Goal: Transaction & Acquisition: Purchase product/service

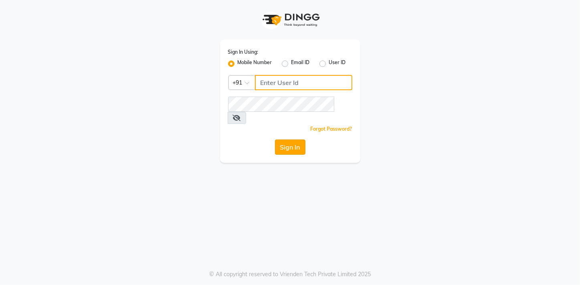
type input "937197877"
click at [294, 139] on button "Sign In" at bounding box center [290, 146] width 30 height 15
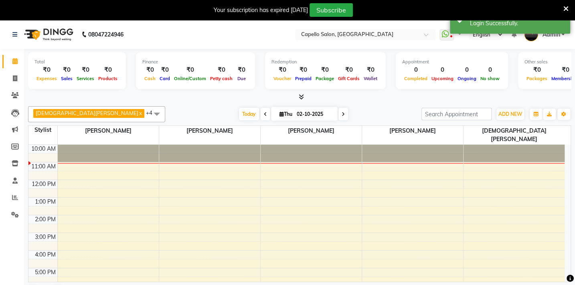
select select "en"
click at [517, 112] on span "ADD NEW" at bounding box center [510, 114] width 24 height 6
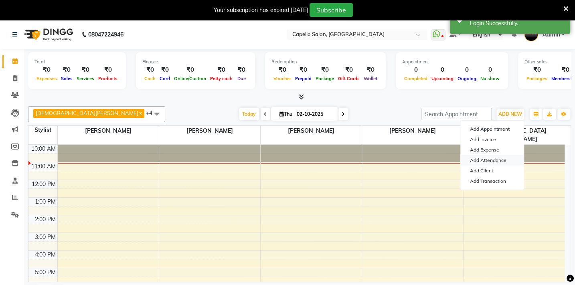
click at [495, 159] on link "Add Attendance" at bounding box center [491, 160] width 63 height 10
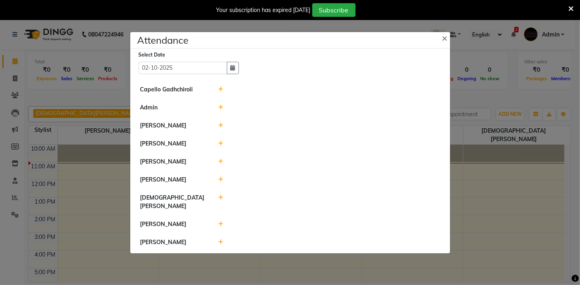
click at [218, 91] on icon at bounding box center [220, 90] width 5 height 6
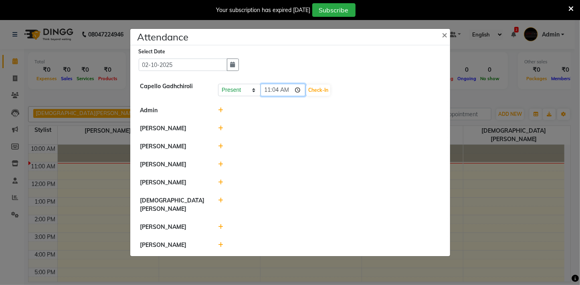
click at [270, 96] on input "11:04" at bounding box center [283, 90] width 45 height 12
type input "10:00"
click at [311, 94] on button "Check-In" at bounding box center [318, 90] width 24 height 11
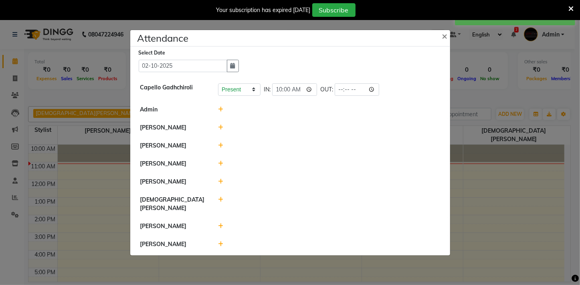
click at [221, 112] on icon at bounding box center [220, 110] width 5 height 6
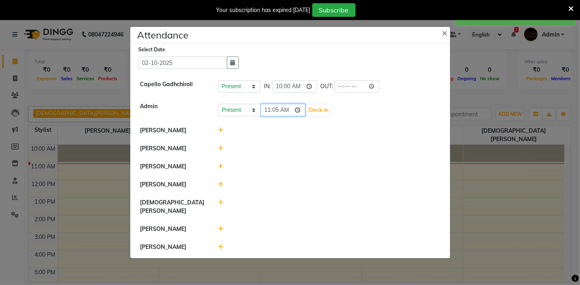
click at [267, 114] on input "11:05" at bounding box center [283, 110] width 45 height 12
type input "10:55"
click at [306, 112] on button "Check-In" at bounding box center [318, 110] width 24 height 11
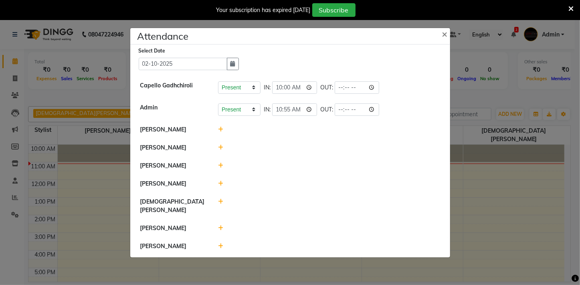
click at [222, 132] on icon at bounding box center [220, 130] width 5 height 6
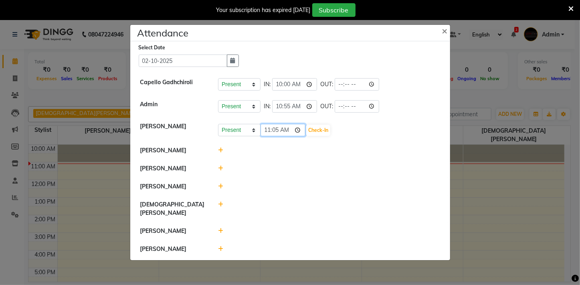
click at [264, 136] on input "11:05" at bounding box center [283, 130] width 45 height 12
type input "10:58"
click at [311, 135] on button "Check-In" at bounding box center [318, 130] width 24 height 11
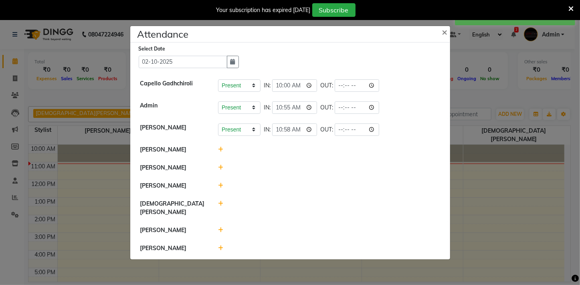
click at [220, 152] on icon at bounding box center [220, 150] width 5 height 6
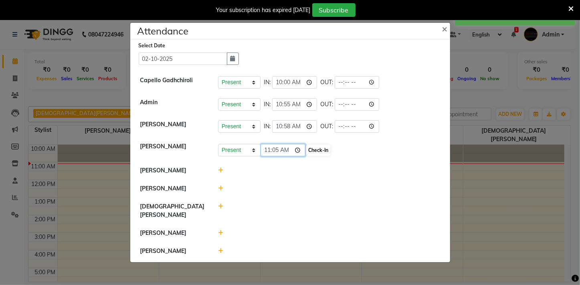
drag, startPoint x: 269, startPoint y: 156, endPoint x: 307, endPoint y: 149, distance: 38.8
click at [308, 146] on li "[PERSON_NAME] Present Absent Late Half Day Weekly Off 11:05 Check-In" at bounding box center [290, 149] width 316 height 24
type input "10:00"
click at [308, 152] on button "Check-In" at bounding box center [318, 150] width 24 height 11
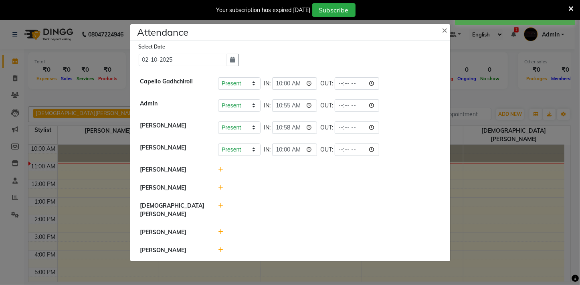
click at [220, 172] on icon at bounding box center [220, 170] width 5 height 6
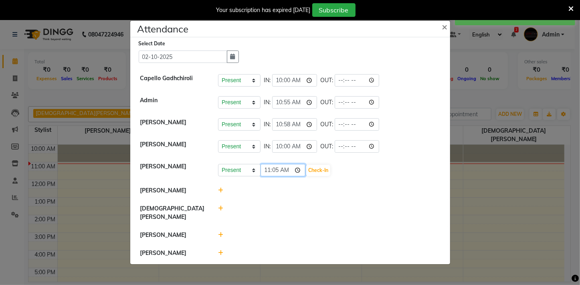
click at [277, 175] on input "11:05" at bounding box center [283, 170] width 45 height 12
type input "11:00"
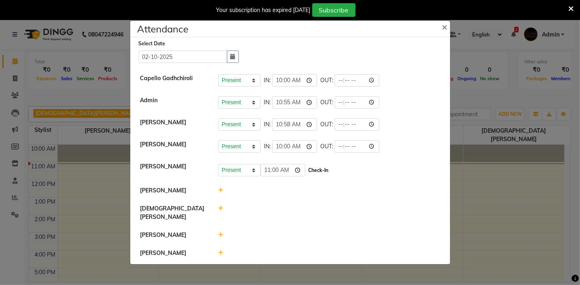
click at [313, 172] on button "Check-In" at bounding box center [318, 170] width 24 height 11
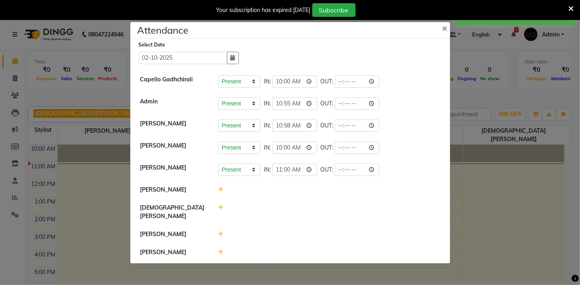
click at [220, 249] on icon at bounding box center [220, 252] width 5 height 6
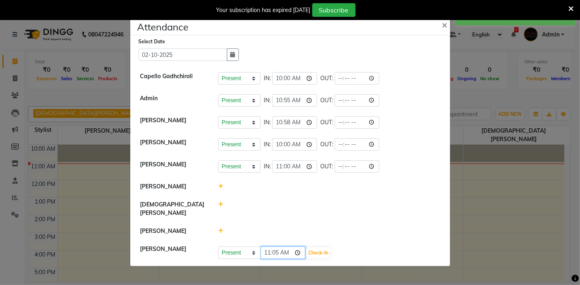
click at [267, 250] on input "11:05" at bounding box center [283, 252] width 45 height 12
type input "10:55"
click at [306, 247] on button "Check-In" at bounding box center [318, 252] width 24 height 11
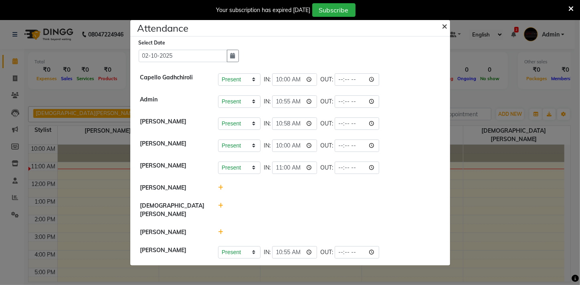
click at [444, 32] on span "×" at bounding box center [445, 26] width 6 height 12
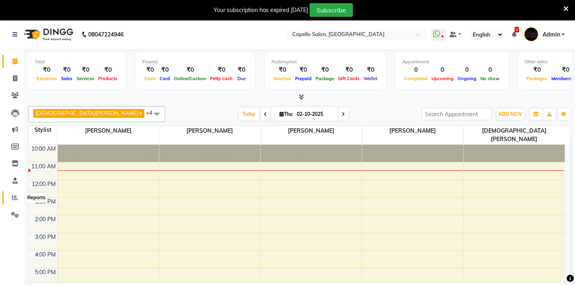
click at [17, 196] on icon at bounding box center [15, 197] width 6 height 6
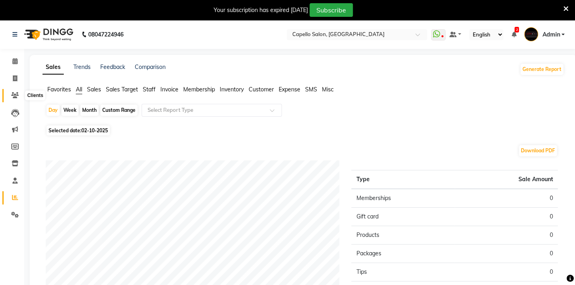
click at [13, 92] on icon at bounding box center [15, 95] width 8 height 6
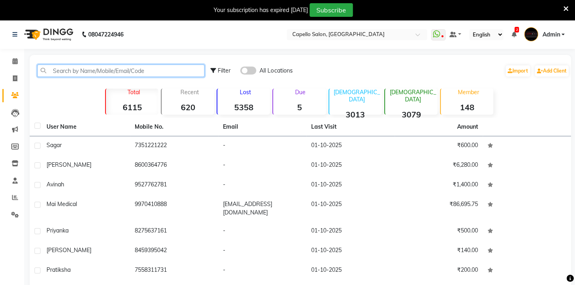
click at [58, 70] on input "text" at bounding box center [120, 71] width 167 height 12
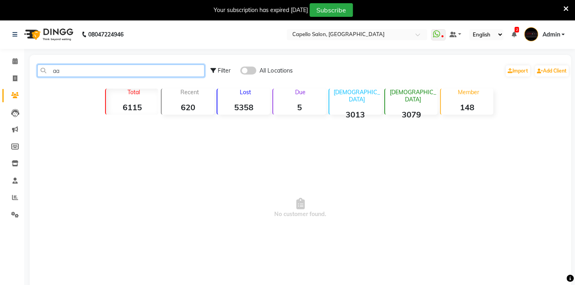
type input "a"
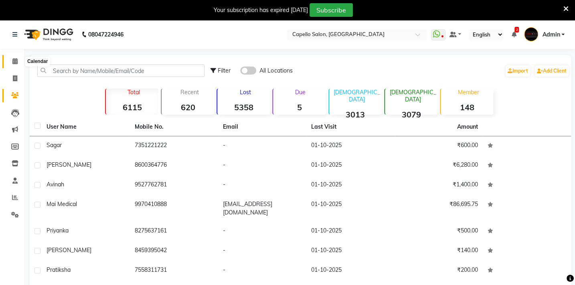
click at [20, 60] on span at bounding box center [15, 61] width 14 height 9
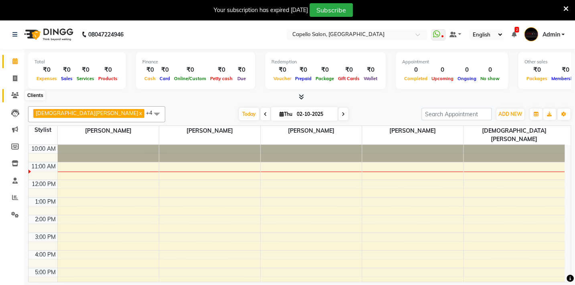
click at [14, 92] on icon at bounding box center [15, 95] width 8 height 6
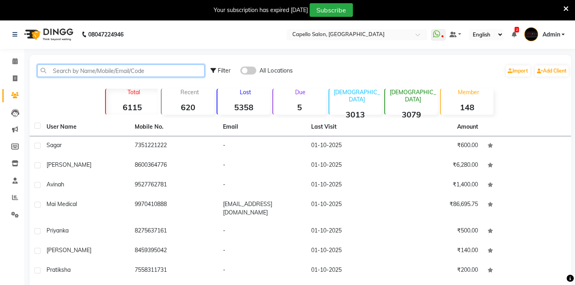
click at [71, 75] on input "text" at bounding box center [120, 71] width 167 height 12
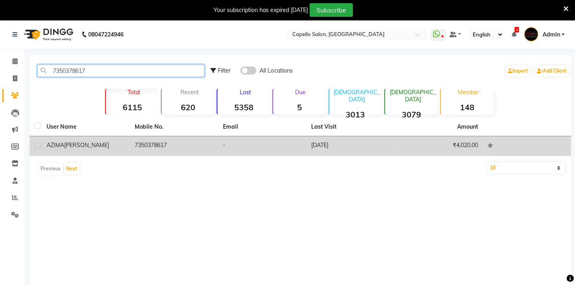
type input "7350378617"
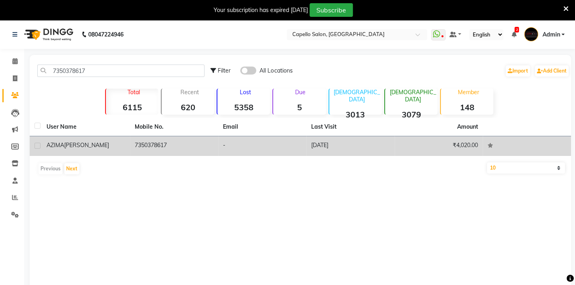
click at [143, 143] on td "7350378617" at bounding box center [174, 146] width 88 height 20
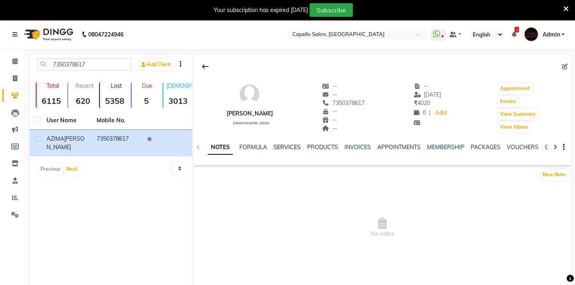
click at [287, 144] on link "SERVICES" at bounding box center [286, 146] width 27 height 7
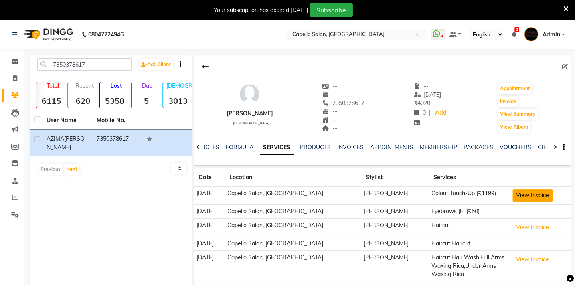
click at [522, 193] on button "View Invoice" at bounding box center [532, 195] width 40 height 12
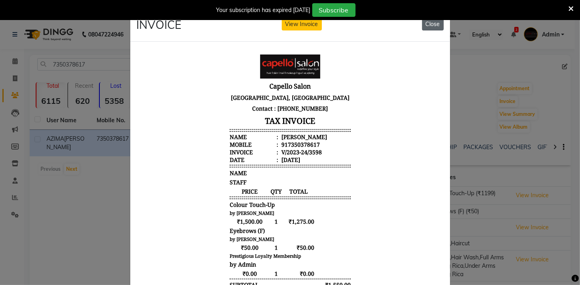
click at [422, 24] on button "Close" at bounding box center [433, 24] width 22 height 12
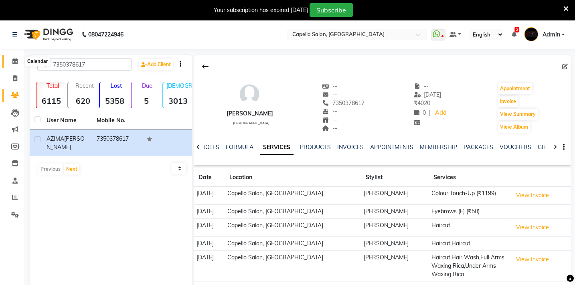
click at [12, 65] on span at bounding box center [15, 61] width 14 height 9
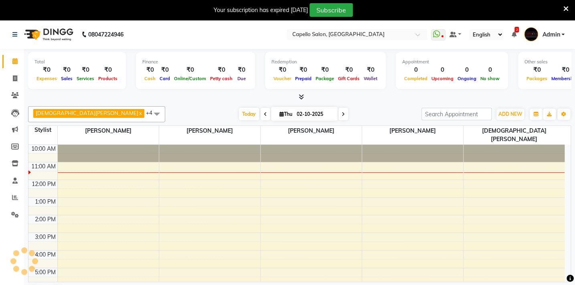
scroll to position [18, 0]
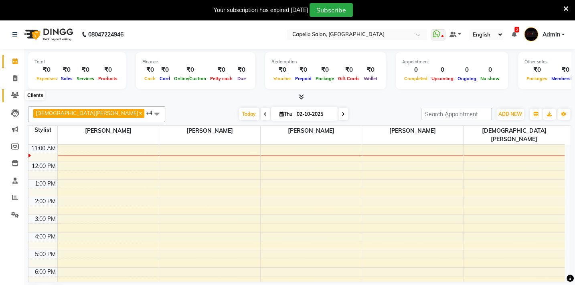
click at [12, 93] on icon at bounding box center [15, 95] width 8 height 6
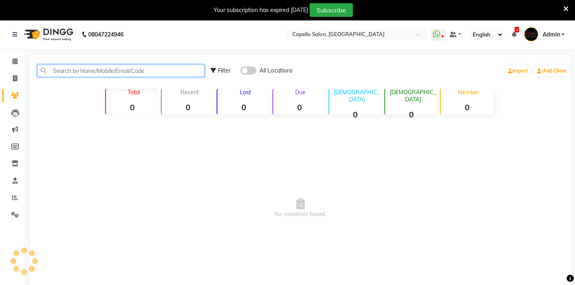
click at [89, 73] on input "text" at bounding box center [120, 71] width 167 height 12
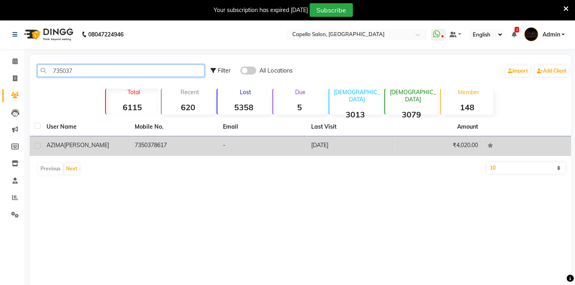
type input "735037"
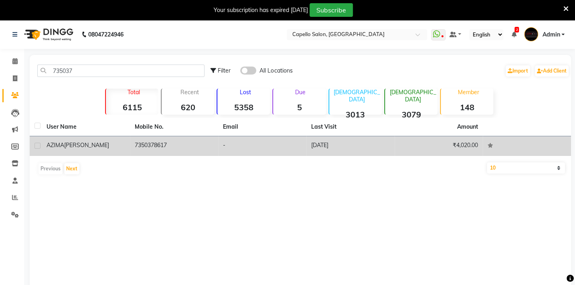
click at [130, 141] on td "7350378617" at bounding box center [174, 146] width 88 height 20
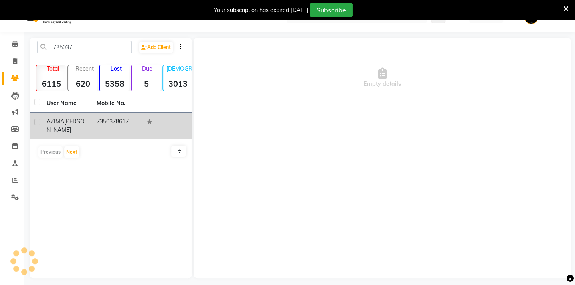
scroll to position [22, 0]
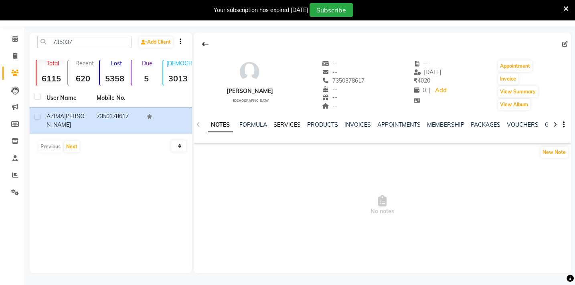
click at [277, 126] on link "SERVICES" at bounding box center [286, 124] width 27 height 7
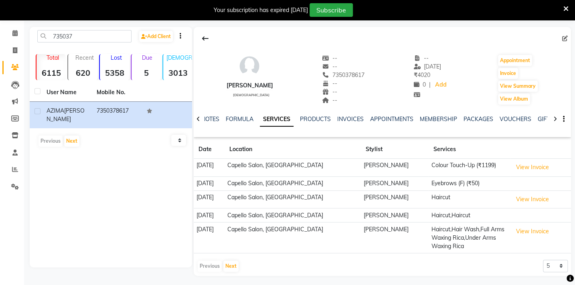
scroll to position [30, 0]
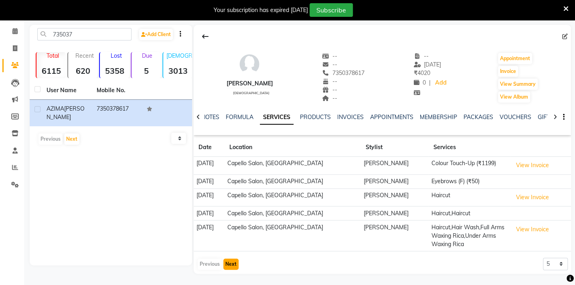
click at [226, 261] on button "Next" at bounding box center [230, 264] width 15 height 11
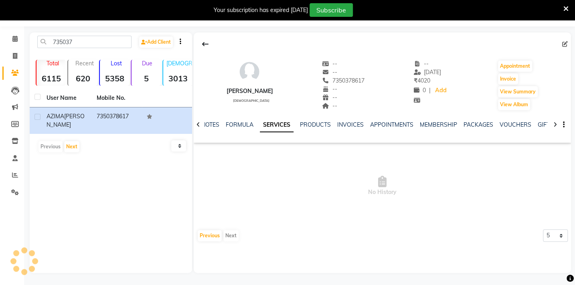
scroll to position [22, 0]
click at [228, 236] on div "Previous Next" at bounding box center [218, 235] width 42 height 13
click at [12, 38] on icon at bounding box center [14, 39] width 5 height 6
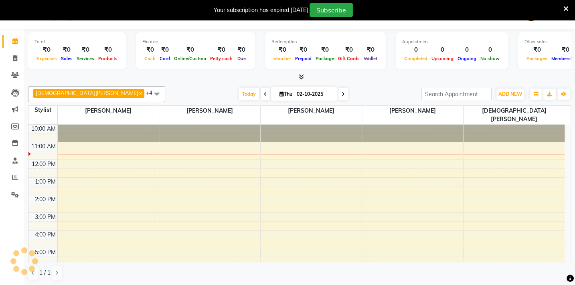
scroll to position [18, 0]
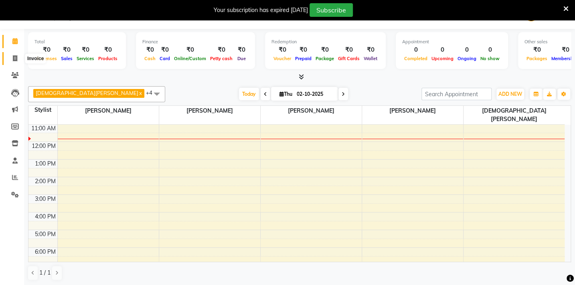
click at [14, 62] on span at bounding box center [15, 58] width 14 height 9
select select "service"
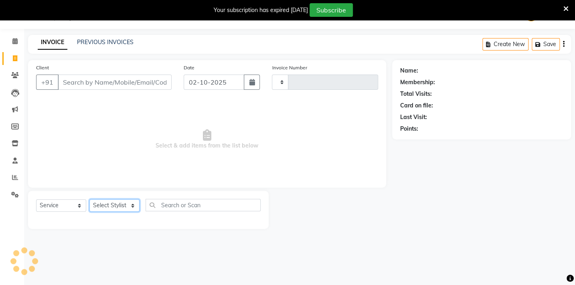
click at [123, 202] on select "Select Stylist" at bounding box center [114, 205] width 50 height 12
select select "810"
type input "2126"
click at [131, 207] on select "Select Stylist" at bounding box center [114, 205] width 50 height 12
click at [131, 206] on select "Select Stylist Admin [PERSON_NAME] BHARTI [PERSON_NAME] [PERSON_NAME] Gadhchiro…" at bounding box center [118, 205] width 58 height 12
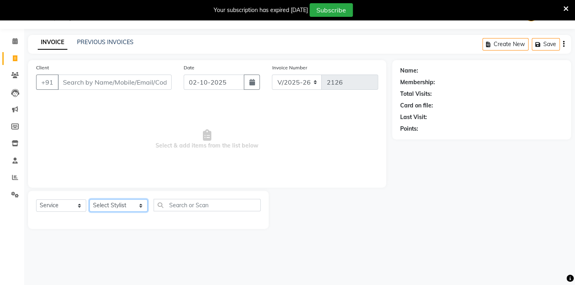
select select "40719"
click at [89, 199] on select "Select Stylist Admin [PERSON_NAME] BHARTI [PERSON_NAME] [PERSON_NAME] Gadhchiro…" at bounding box center [118, 205] width 58 height 12
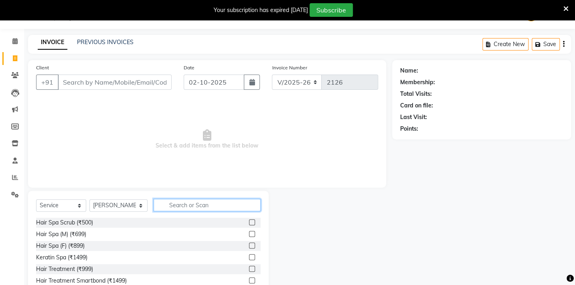
click at [182, 199] on input "text" at bounding box center [207, 205] width 107 height 12
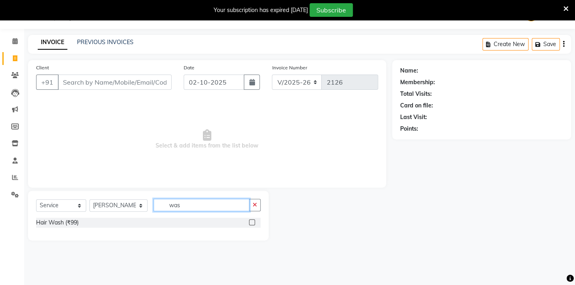
type input "was"
click at [249, 220] on label at bounding box center [252, 222] width 6 height 6
click at [249, 220] on input "checkbox" at bounding box center [251, 222] width 5 height 5
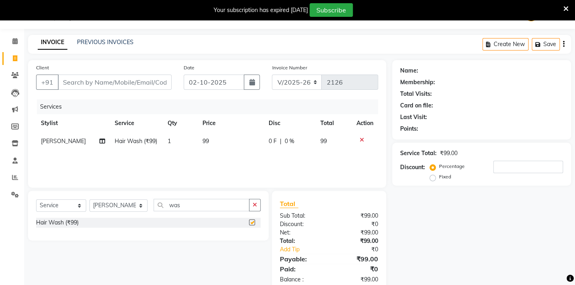
checkbox input "false"
drag, startPoint x: 189, startPoint y: 206, endPoint x: 112, endPoint y: 202, distance: 77.5
click at [112, 202] on div "Select Service Product Membership Package Voucher Prepaid Gift Card Select Styl…" at bounding box center [148, 208] width 224 height 19
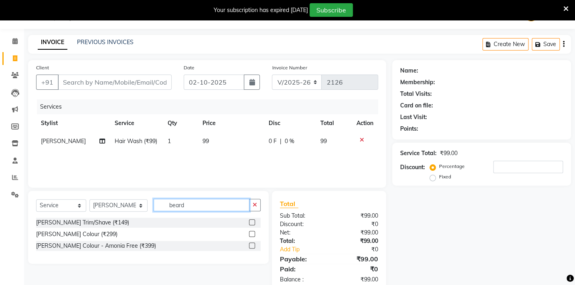
type input "beard"
click at [250, 224] on label at bounding box center [252, 222] width 6 height 6
click at [250, 224] on input "checkbox" at bounding box center [251, 222] width 5 height 5
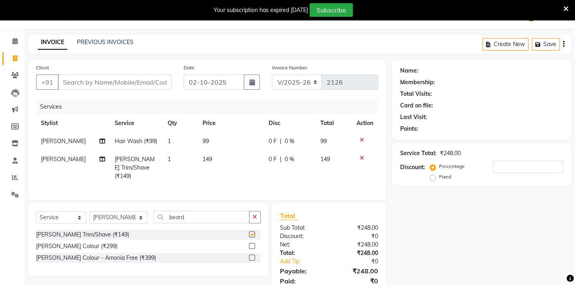
checkbox input "false"
click at [208, 140] on td "99" at bounding box center [231, 141] width 66 height 18
select select "40719"
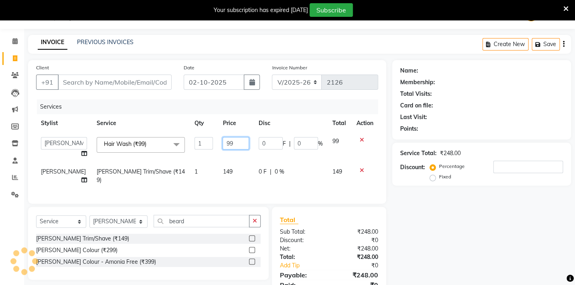
drag, startPoint x: 230, startPoint y: 141, endPoint x: 211, endPoint y: 141, distance: 18.4
click at [218, 141] on td "99" at bounding box center [236, 147] width 36 height 30
type input "200"
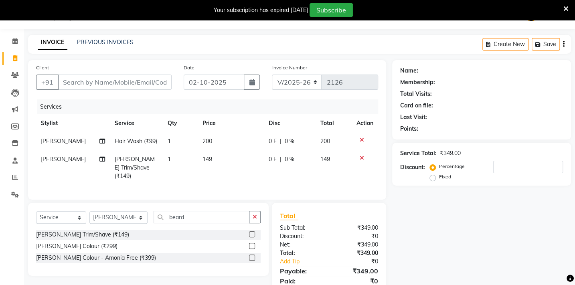
click at [226, 167] on td "149" at bounding box center [231, 167] width 66 height 35
select select "40719"
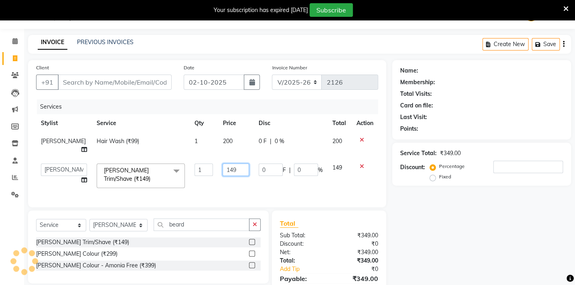
drag, startPoint x: 240, startPoint y: 166, endPoint x: 183, endPoint y: 161, distance: 57.6
click at [183, 161] on tr "Admin [PERSON_NAME] BHARTI [PERSON_NAME] [PERSON_NAME] Gadhchiroli [PERSON_NAME…" at bounding box center [207, 176] width 342 height 34
type input "200"
click at [221, 186] on div "Services Stylist Service Qty Price Disc Total Action [PERSON_NAME] Hair Wash (₹…" at bounding box center [207, 149] width 342 height 100
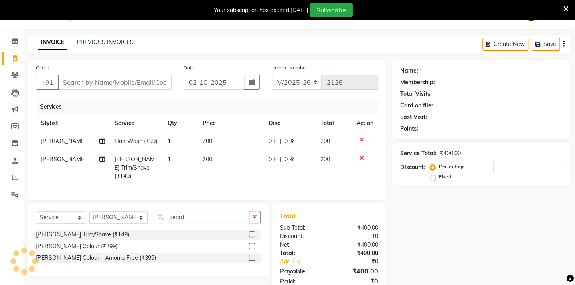
scroll to position [48, 0]
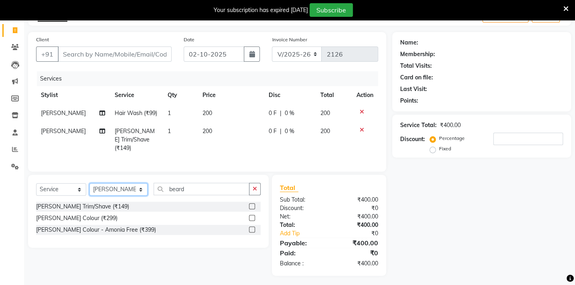
drag, startPoint x: 113, startPoint y: 188, endPoint x: 113, endPoint y: 181, distance: 6.8
click at [113, 186] on select "Select Stylist Admin [PERSON_NAME] BHARTI [PERSON_NAME] [PERSON_NAME] Gadhchiro…" at bounding box center [118, 189] width 58 height 12
select select "24875"
click at [89, 183] on select "Select Stylist Admin [PERSON_NAME] BHARTI [PERSON_NAME] [PERSON_NAME] Gadhchiro…" at bounding box center [118, 189] width 58 height 12
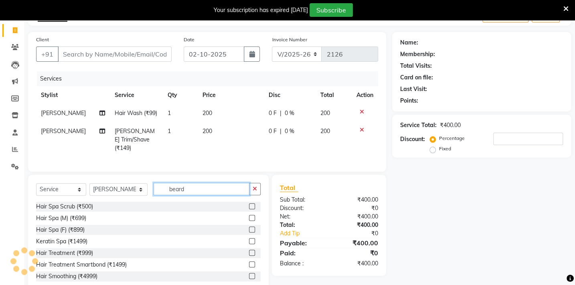
drag, startPoint x: 186, startPoint y: 190, endPoint x: 126, endPoint y: 191, distance: 59.3
click at [126, 191] on div "Select Service Product Membership Package Voucher Prepaid Gift Card Select Styl…" at bounding box center [148, 192] width 224 height 19
type input "hairc"
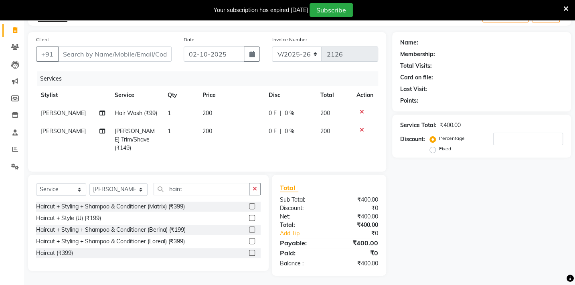
click at [252, 203] on label at bounding box center [252, 206] width 6 height 6
click at [252, 204] on input "checkbox" at bounding box center [251, 206] width 5 height 5
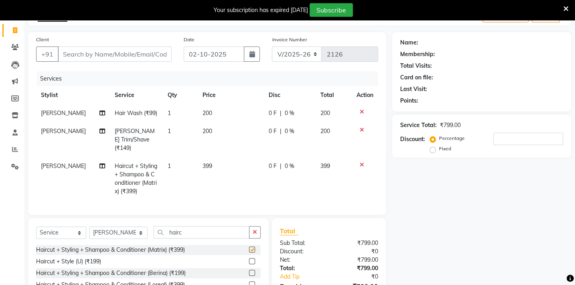
checkbox input "false"
click at [212, 158] on td "399" at bounding box center [231, 178] width 66 height 43
select select "24875"
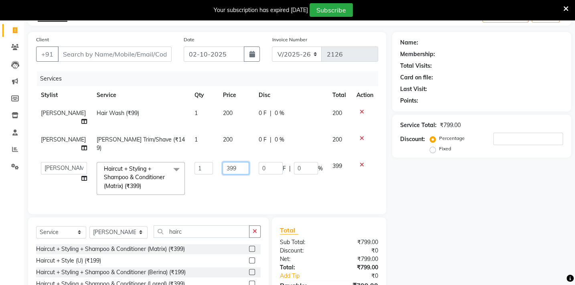
drag, startPoint x: 235, startPoint y: 165, endPoint x: 200, endPoint y: 161, distance: 35.1
click at [208, 170] on tr "Admin [PERSON_NAME] BHARTI [PERSON_NAME] [PERSON_NAME] Gadhchiroli [PERSON_NAME…" at bounding box center [207, 178] width 342 height 42
type input "400"
click at [196, 185] on tr "Admin [PERSON_NAME] BHARTI [PERSON_NAME] [PERSON_NAME] Gadhchiroli [PERSON_NAME…" at bounding box center [207, 178] width 342 height 42
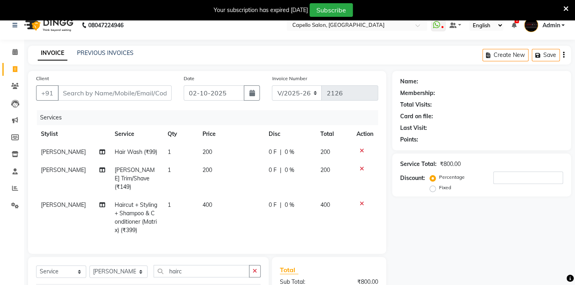
scroll to position [0, 0]
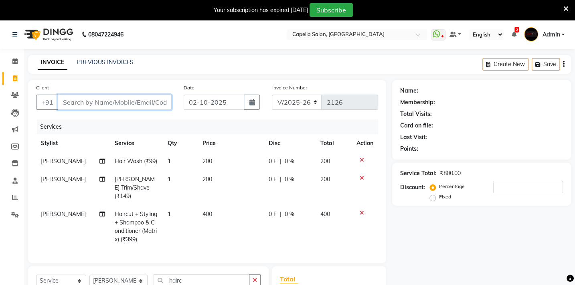
click at [80, 108] on input "Client" at bounding box center [115, 102] width 114 height 15
type input "9"
type input "0"
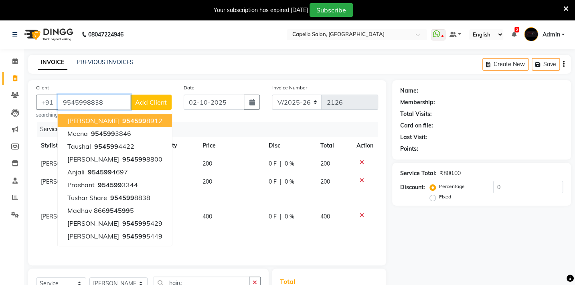
type input "9545998838"
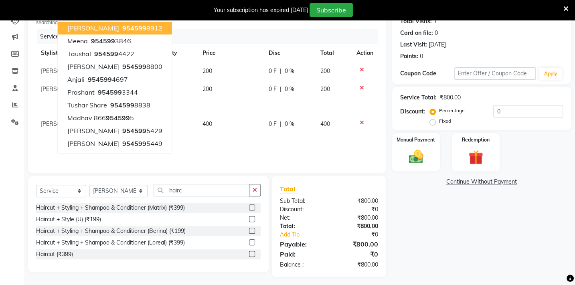
scroll to position [94, 0]
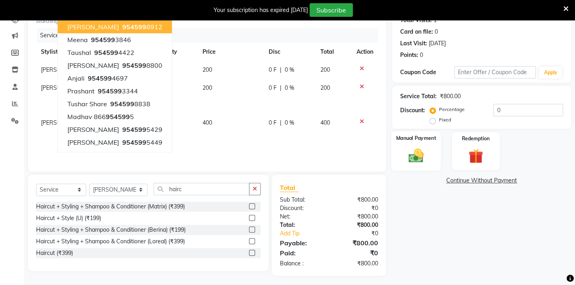
click at [417, 157] on img at bounding box center [415, 156] width 25 height 18
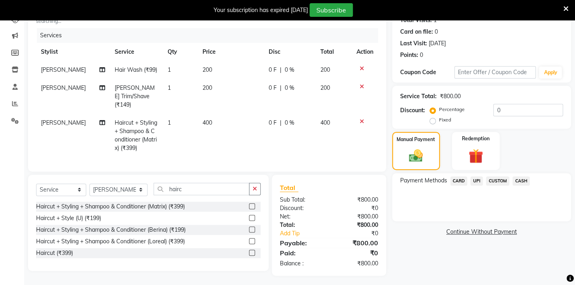
click at [479, 180] on span "UPI" at bounding box center [476, 180] width 12 height 9
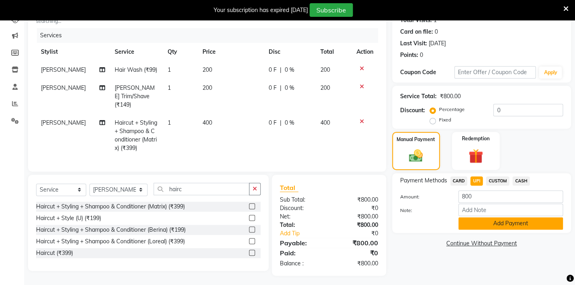
click at [494, 228] on button "Add Payment" at bounding box center [510, 223] width 105 height 12
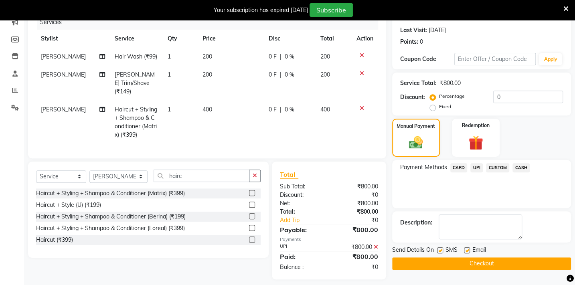
scroll to position [111, 0]
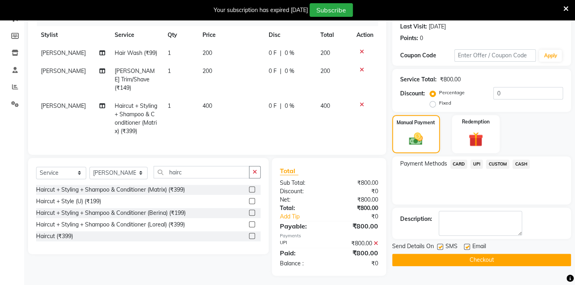
click at [501, 262] on button "Checkout" at bounding box center [481, 260] width 179 height 12
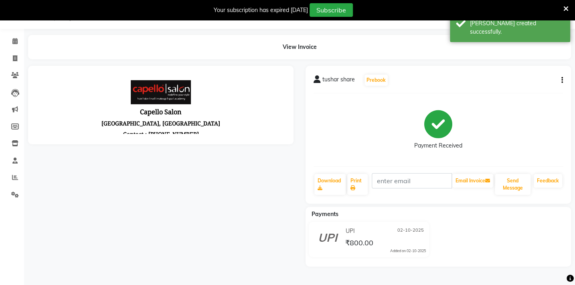
scroll to position [111, 0]
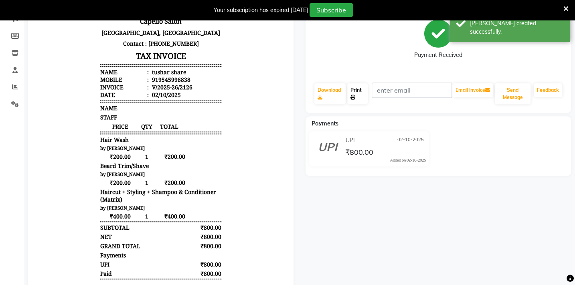
click at [353, 92] on link "Print" at bounding box center [357, 93] width 20 height 21
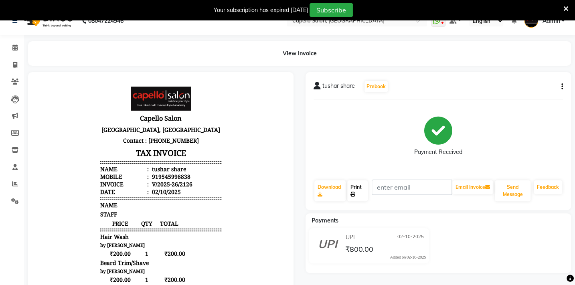
scroll to position [0, 0]
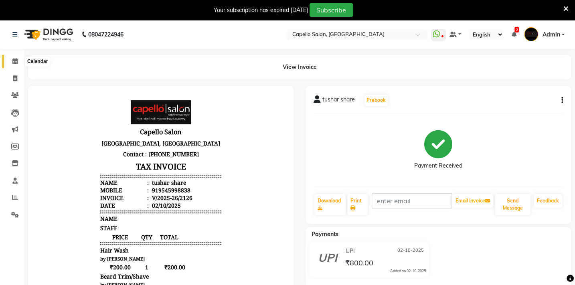
click at [12, 61] on icon at bounding box center [14, 61] width 5 height 6
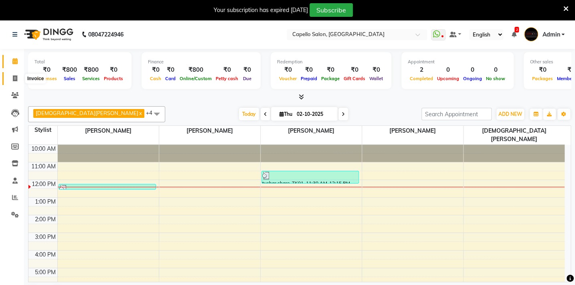
click at [16, 77] on icon at bounding box center [15, 78] width 4 height 6
select select "service"
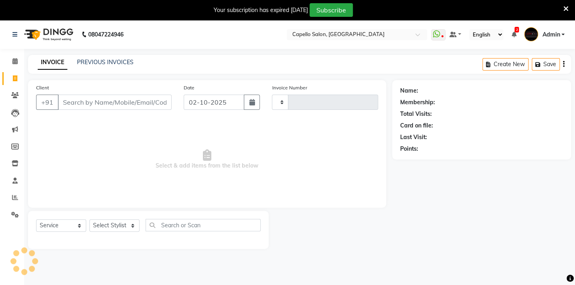
click at [77, 104] on input "Client" at bounding box center [115, 102] width 114 height 15
type input "a"
type input "2127"
select select "810"
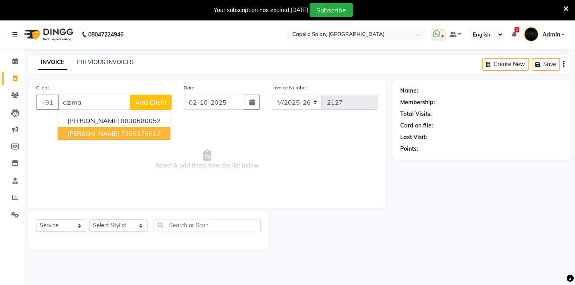
click at [119, 132] on span "[PERSON_NAME]" at bounding box center [93, 133] width 52 height 8
type input "7350378617"
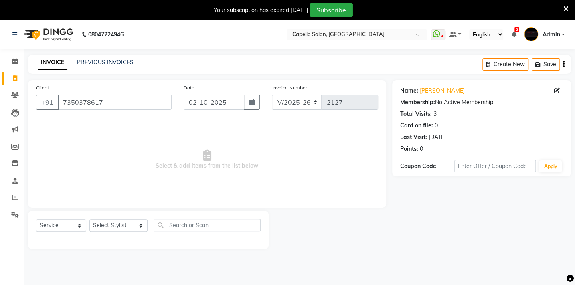
scroll to position [20, 0]
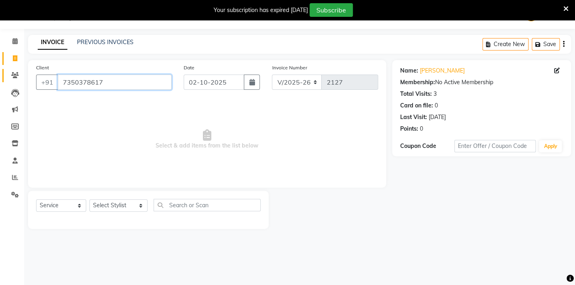
drag, startPoint x: 124, startPoint y: 77, endPoint x: 10, endPoint y: 80, distance: 113.9
click at [12, 82] on app-home "08047224946 Select Location × Capello Salon, Gadhchiroli WhatsApp Status ✕ Stat…" at bounding box center [287, 120] width 575 height 241
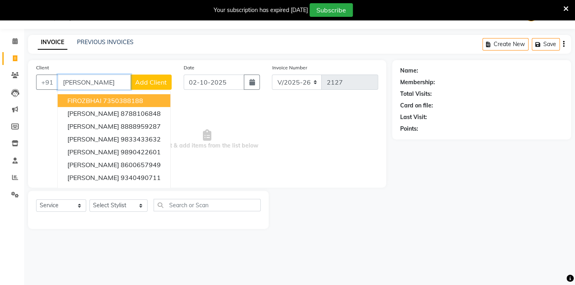
click at [99, 97] on span "FIROZBHAI" at bounding box center [84, 101] width 34 height 8
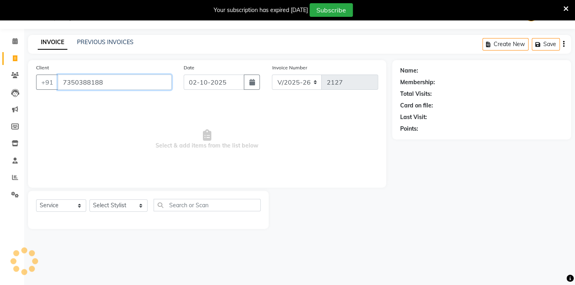
type input "7350388188"
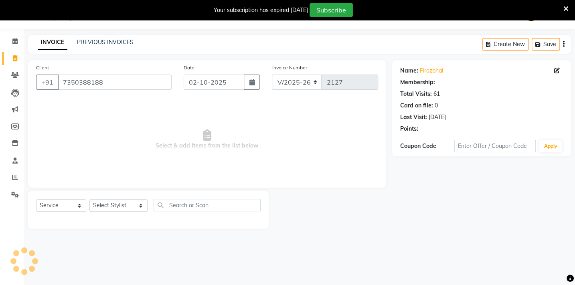
select select "1: Object"
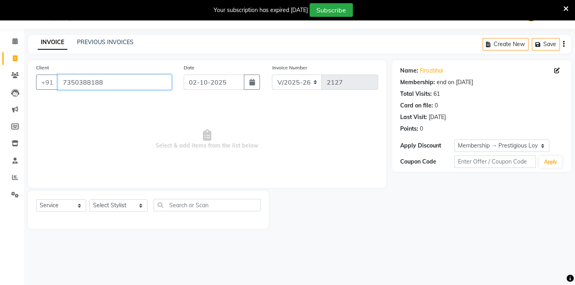
drag, startPoint x: 145, startPoint y: 82, endPoint x: -2, endPoint y: 74, distance: 146.9
click at [0, 74] on html "08047224946 Select Location × Capello Salon, Gadhchiroli WhatsApp Status ✕ Stat…" at bounding box center [287, 122] width 575 height 285
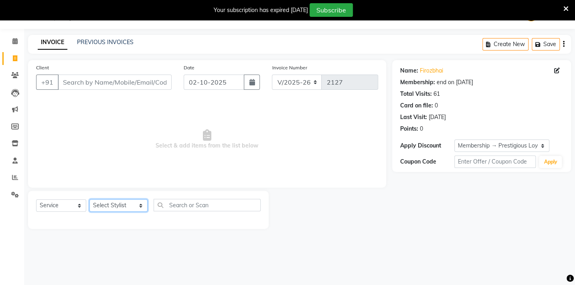
click at [128, 204] on select "Select Stylist Admin [PERSON_NAME] BHARTI [PERSON_NAME] [PERSON_NAME] Gadhchiro…" at bounding box center [118, 205] width 58 height 12
select select "35790"
click at [89, 199] on select "Select Stylist Admin [PERSON_NAME] BHARTI [PERSON_NAME] [PERSON_NAME] Gadhchiro…" at bounding box center [118, 205] width 58 height 12
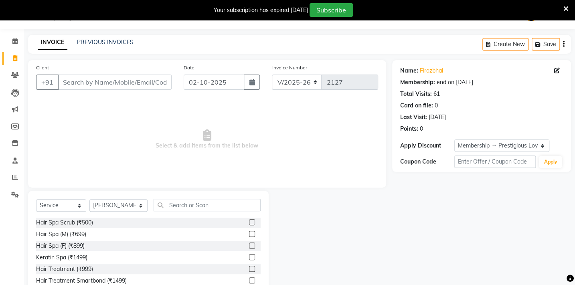
drag, startPoint x: 184, startPoint y: 190, endPoint x: 184, endPoint y: 196, distance: 5.6
click at [184, 196] on div "Client +91 Date [DATE] Invoice Number V/2025 V/[PHONE_NUMBER] Select & add item…" at bounding box center [207, 184] width 370 height 249
click at [184, 202] on input "text" at bounding box center [207, 205] width 107 height 12
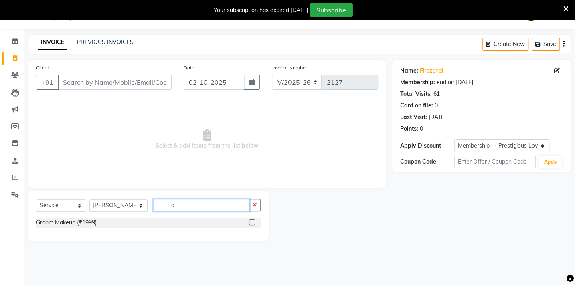
type input "r"
type input "tou"
click at [254, 209] on button "button" at bounding box center [255, 205] width 12 height 12
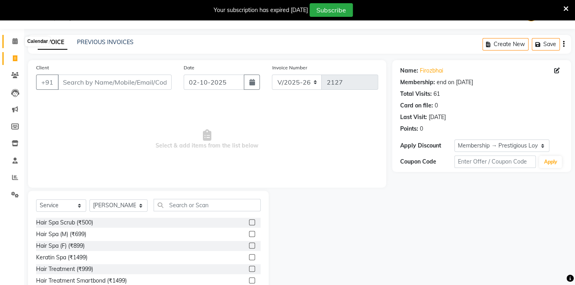
click at [12, 37] on span at bounding box center [15, 41] width 14 height 9
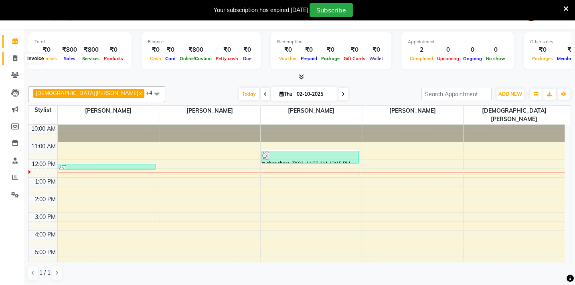
click at [12, 63] on span at bounding box center [15, 58] width 14 height 9
select select "service"
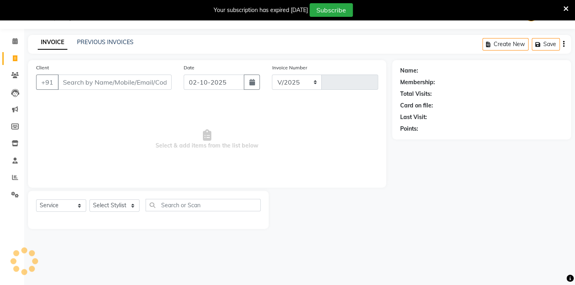
select select "810"
type input "2127"
click at [93, 80] on input "Client" at bounding box center [115, 82] width 114 height 15
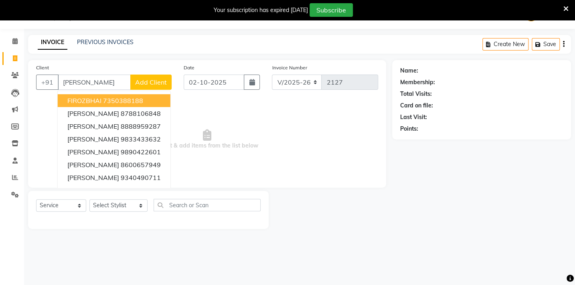
click at [98, 104] on span "FIROZBHAI" at bounding box center [84, 101] width 34 height 8
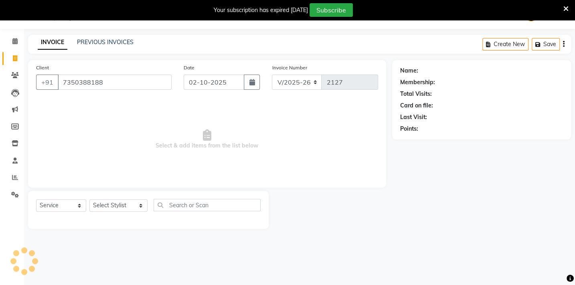
type input "7350388188"
select select "1: Object"
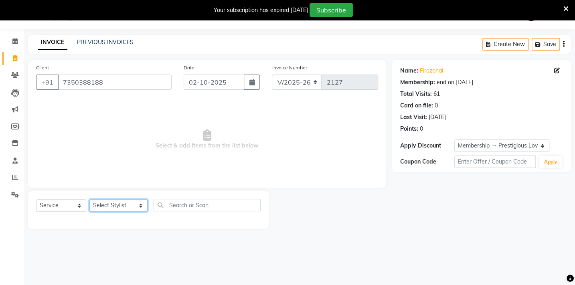
drag, startPoint x: 124, startPoint y: 212, endPoint x: 125, endPoint y: 206, distance: 5.3
click at [125, 208] on select "Select Stylist Admin [PERSON_NAME] BHARTI [PERSON_NAME] [PERSON_NAME] Gadhchiro…" at bounding box center [118, 205] width 58 height 12
select select "35790"
click at [89, 199] on select "Select Stylist Admin [PERSON_NAME] BHARTI [PERSON_NAME] [PERSON_NAME] Gadhchiro…" at bounding box center [118, 205] width 58 height 12
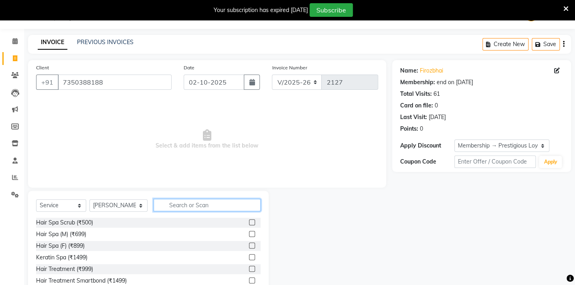
click at [183, 204] on input "text" at bounding box center [207, 205] width 107 height 12
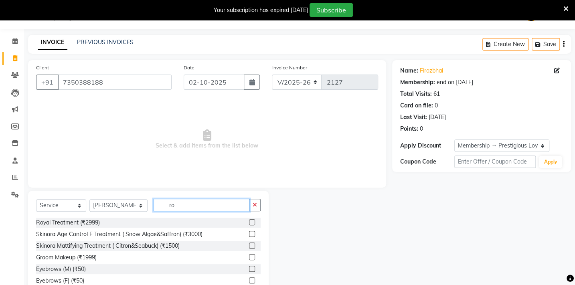
type input "r"
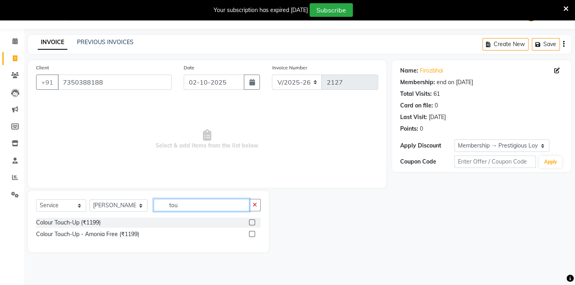
type input "tou"
click at [251, 234] on label at bounding box center [252, 234] width 6 height 6
click at [251, 234] on input "checkbox" at bounding box center [251, 234] width 5 height 5
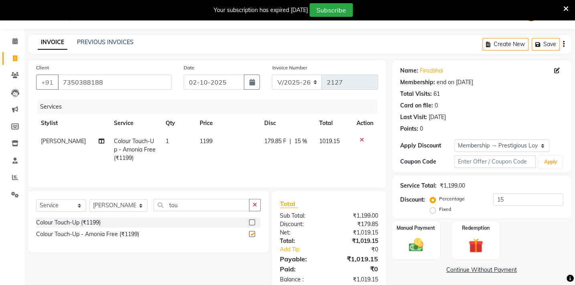
checkbox input "false"
click at [210, 139] on span "1199" at bounding box center [206, 140] width 13 height 7
select select "35790"
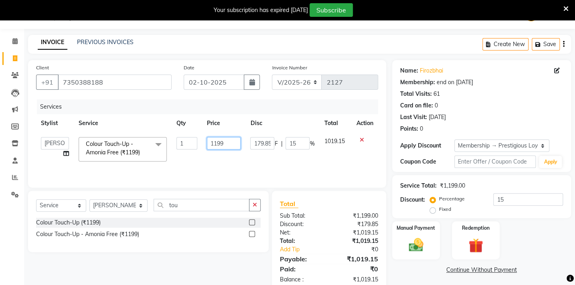
drag, startPoint x: 230, startPoint y: 146, endPoint x: 162, endPoint y: 145, distance: 68.2
click at [162, 147] on tr "Admin [PERSON_NAME] BHARTI [PERSON_NAME] [PERSON_NAME] Gadhchiroli [PERSON_NAME…" at bounding box center [207, 149] width 342 height 34
type input "1500"
click at [202, 160] on td "1500" at bounding box center [224, 149] width 44 height 34
select select "35790"
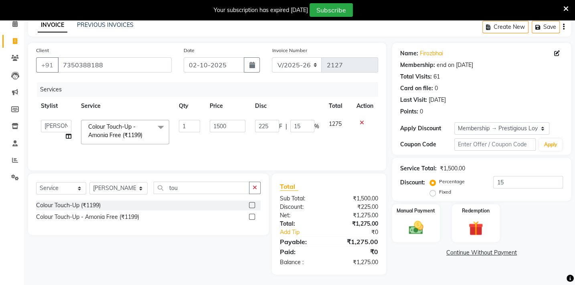
scroll to position [39, 0]
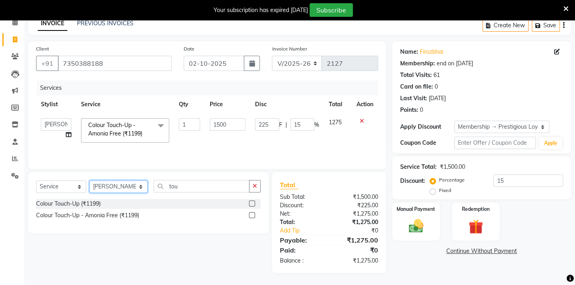
click at [105, 189] on select "Select Stylist Admin [PERSON_NAME] BHARTI [PERSON_NAME] [PERSON_NAME] Gadhchiro…" at bounding box center [118, 186] width 58 height 12
select select "24875"
click at [89, 180] on select "Select Stylist Admin [PERSON_NAME] BHARTI [PERSON_NAME] [PERSON_NAME] Gadhchiro…" at bounding box center [118, 186] width 58 height 12
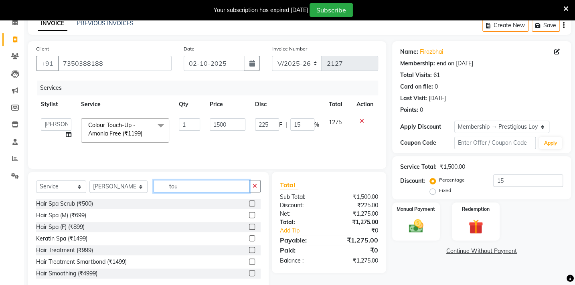
drag, startPoint x: 179, startPoint y: 180, endPoint x: 108, endPoint y: 178, distance: 71.0
click at [109, 180] on div "Select Service Product Membership Package Voucher Prepaid Gift Card Select Styl…" at bounding box center [148, 189] width 224 height 19
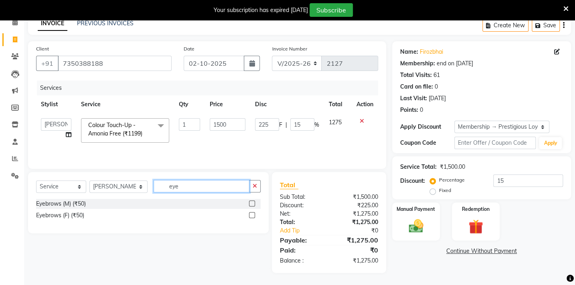
type input "eye"
click at [253, 216] on label at bounding box center [252, 215] width 6 height 6
click at [253, 216] on input "checkbox" at bounding box center [251, 215] width 5 height 5
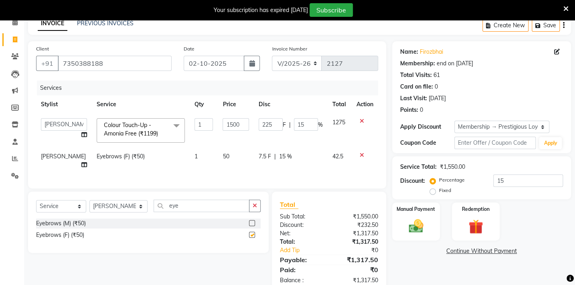
checkbox input "false"
drag, startPoint x: 178, startPoint y: 212, endPoint x: 82, endPoint y: 190, distance: 98.3
click at [81, 205] on div "Select Service Product Membership Package Voucher Prepaid Gift Card Select Styl…" at bounding box center [148, 209] width 224 height 19
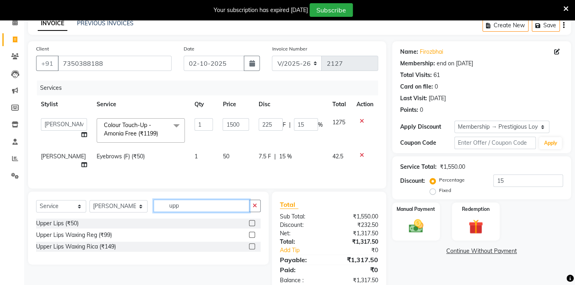
type input "upp"
click at [250, 226] on label at bounding box center [252, 223] width 6 height 6
click at [250, 226] on input "checkbox" at bounding box center [251, 223] width 5 height 5
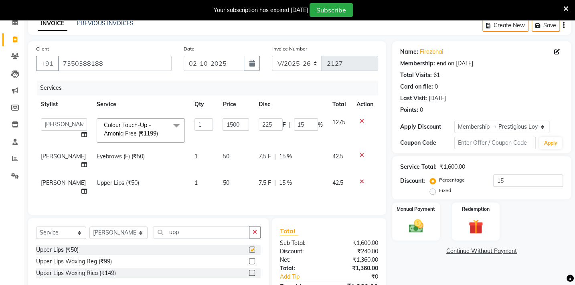
checkbox input "false"
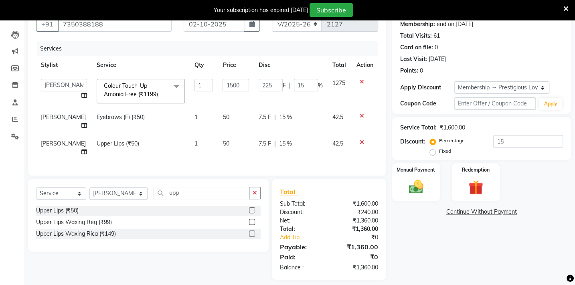
scroll to position [90, 0]
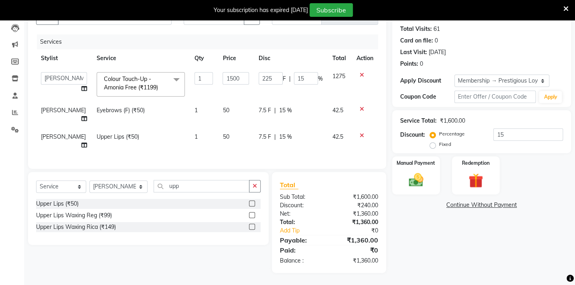
click at [469, 260] on div "Name: Firozbhai Membership: end on [DATE] Total Visits: 61 Card on file: 0 Last…" at bounding box center [484, 134] width 185 height 278
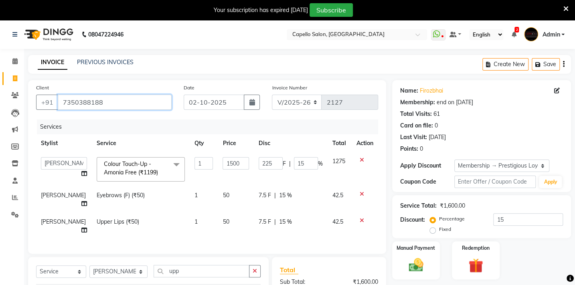
drag, startPoint x: 124, startPoint y: 103, endPoint x: -2, endPoint y: 106, distance: 125.9
click at [0, 106] on html "08047224946 Select Location × Capello Salon, Gadhchiroli WhatsApp Status ✕ Stat…" at bounding box center [287, 142] width 575 height 285
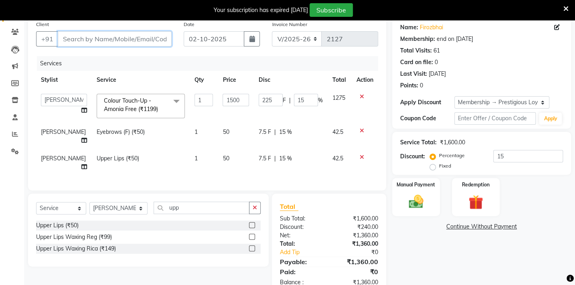
scroll to position [90, 0]
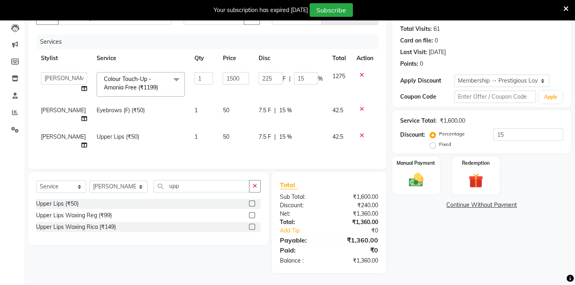
click at [532, 282] on main "INVOICE PREVIOUS INVOICES Create New Save Client +91 Date [DATE] Invoice Number…" at bounding box center [299, 127] width 551 height 315
drag, startPoint x: 481, startPoint y: 261, endPoint x: 517, endPoint y: 187, distance: 82.5
click at [483, 258] on div "Name: Firozbhai Membership: end on [DATE] Total Visits: 61 Card on file: 0 Last…" at bounding box center [484, 134] width 185 height 278
drag, startPoint x: 511, startPoint y: 126, endPoint x: 469, endPoint y: 140, distance: 44.4
click at [469, 140] on div "Percentage Fixed 15" at bounding box center [496, 139] width 131 height 22
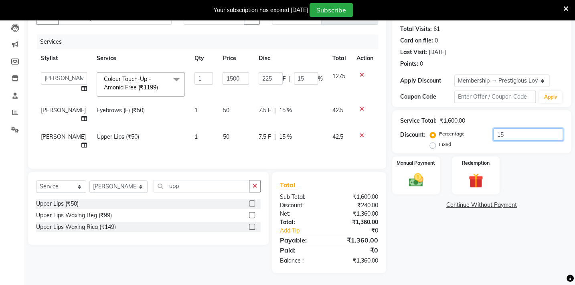
type input "0"
click at [428, 244] on div "Name: Firozbhai Membership: end on [DATE] Total Visits: 61 Card on file: 0 Last…" at bounding box center [484, 134] width 185 height 278
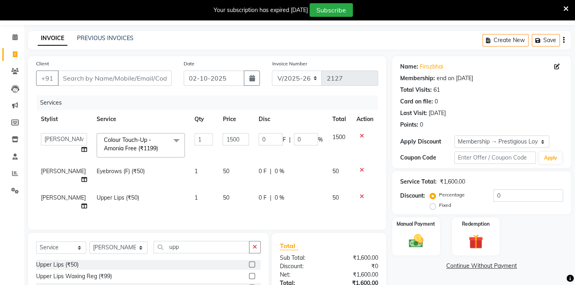
scroll to position [0, 0]
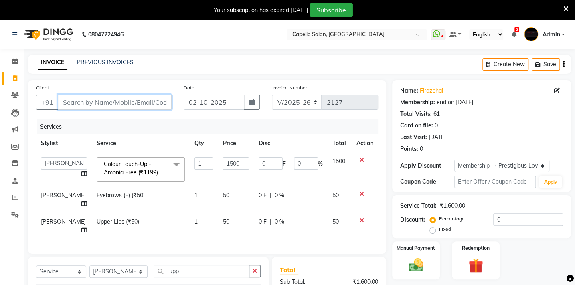
click at [87, 100] on input "Client" at bounding box center [115, 102] width 114 height 15
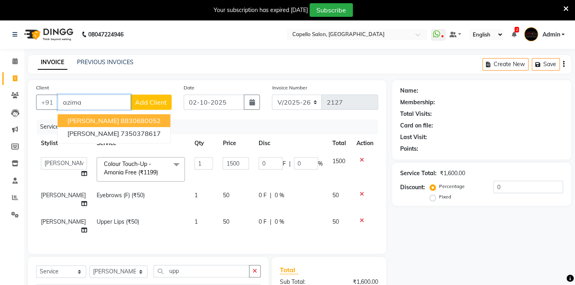
drag, startPoint x: 84, startPoint y: 100, endPoint x: 45, endPoint y: 116, distance: 42.6
click at [45, 116] on div "Client +91 [PERSON_NAME] 8830680052 [PERSON_NAME] 7350378617 Add Client" at bounding box center [103, 99] width 147 height 33
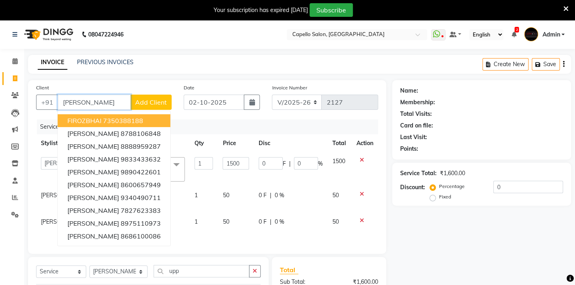
click at [130, 124] on ngb-highlight "7350388188" at bounding box center [123, 121] width 40 height 8
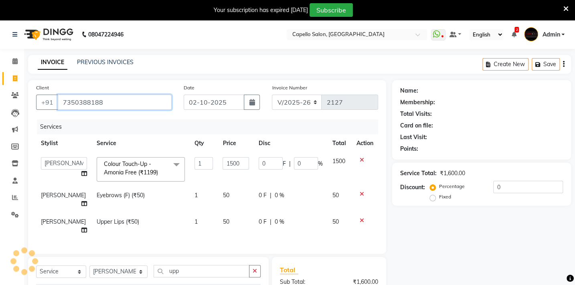
type input "7350388188"
type input "225"
type input "15"
select select "1: Object"
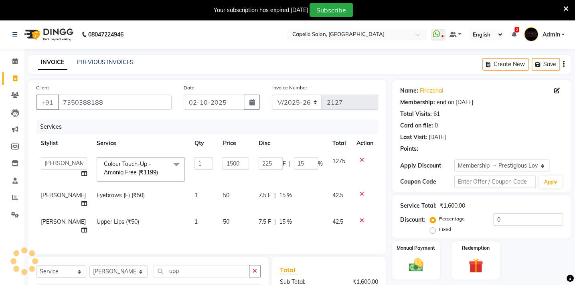
type input "15"
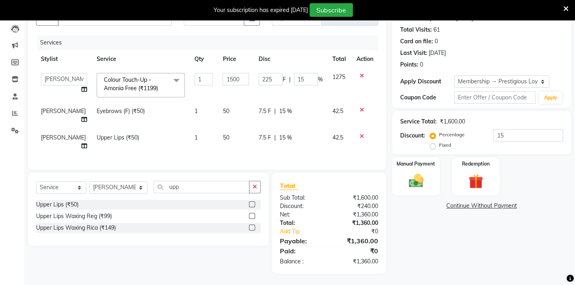
scroll to position [90, 0]
click at [420, 176] on img at bounding box center [415, 180] width 25 height 18
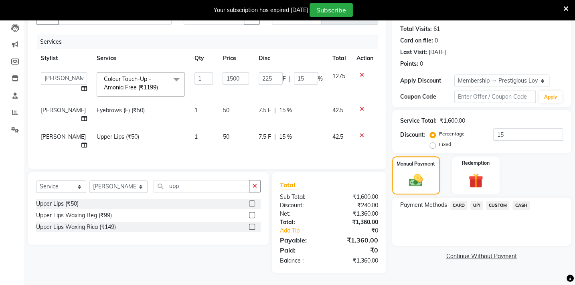
click at [523, 202] on span "CASH" at bounding box center [520, 205] width 17 height 9
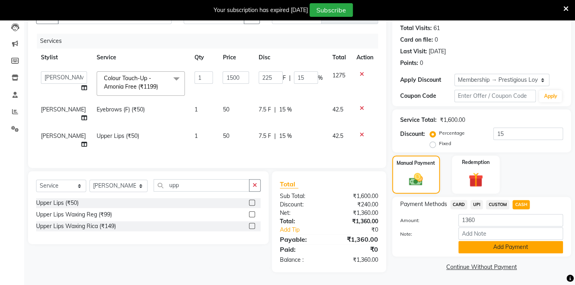
click at [511, 247] on button "Add Payment" at bounding box center [510, 247] width 105 height 12
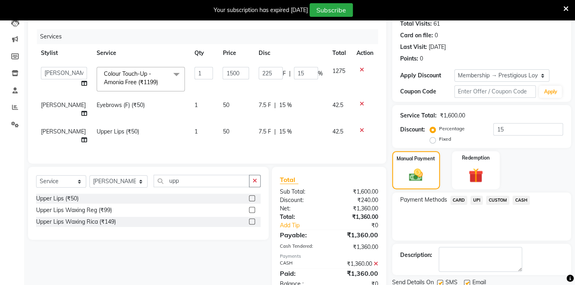
scroll to position [119, 0]
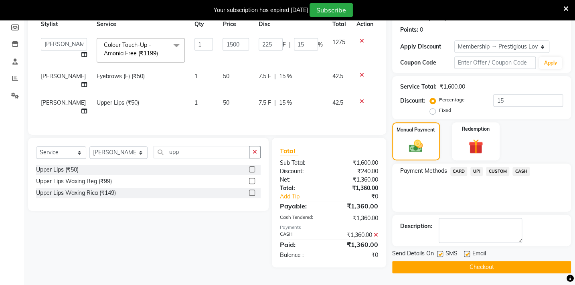
click at [495, 262] on button "Checkout" at bounding box center [481, 267] width 179 height 12
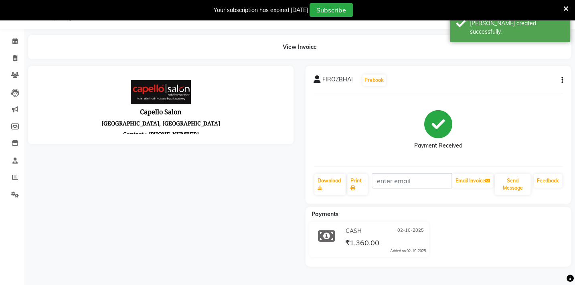
scroll to position [119, 0]
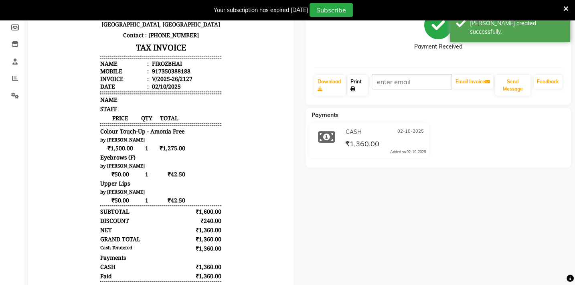
click at [356, 84] on link "Print" at bounding box center [357, 85] width 20 height 21
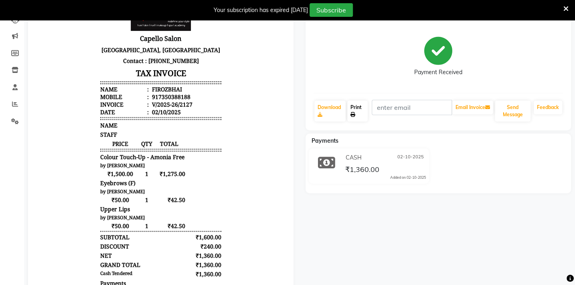
scroll to position [83, 0]
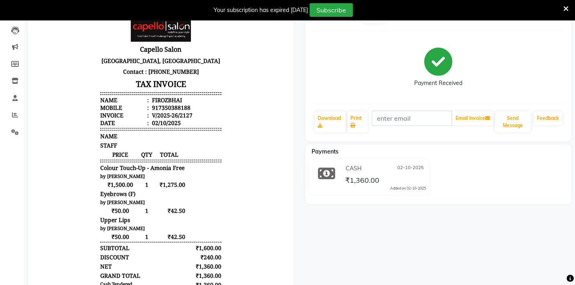
drag, startPoint x: 80, startPoint y: 283, endPoint x: 53, endPoint y: 301, distance: 32.2
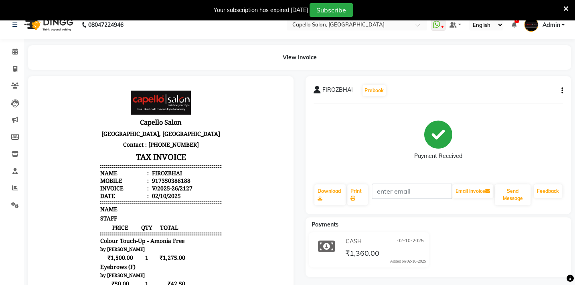
scroll to position [0, 0]
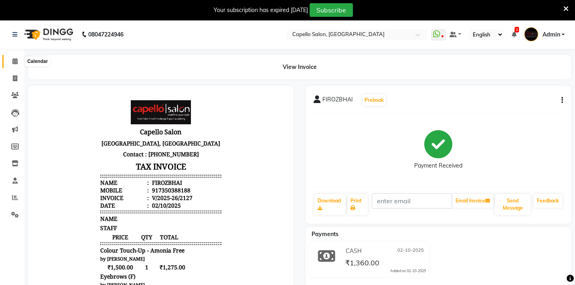
click at [15, 60] on icon at bounding box center [14, 61] width 5 height 6
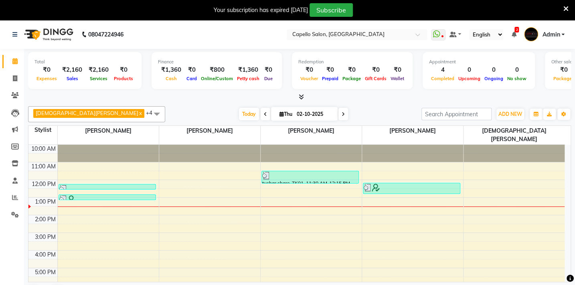
drag, startPoint x: 193, startPoint y: 108, endPoint x: 162, endPoint y: 102, distance: 32.3
click at [163, 104] on div "[PERSON_NAME] x [PERSON_NAME] x [PERSON_NAME] x [PERSON_NAME] x BHARTI [PERSON_…" at bounding box center [299, 203] width 543 height 201
click at [513, 117] on button "ADD NEW Toggle Dropdown" at bounding box center [510, 114] width 28 height 11
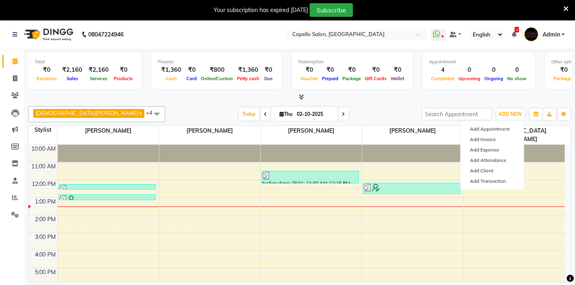
click at [385, 113] on div "Today Thu 02-10-2025" at bounding box center [293, 114] width 248 height 12
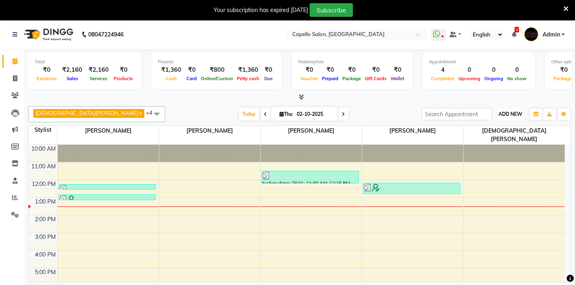
click at [514, 114] on span "ADD NEW" at bounding box center [510, 114] width 24 height 6
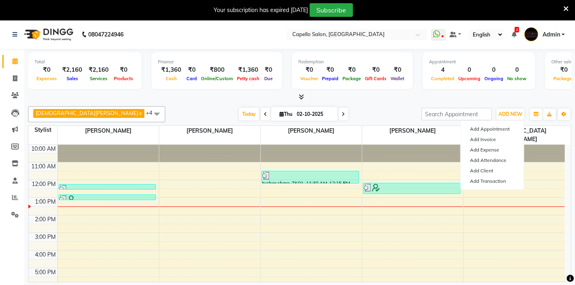
click at [376, 100] on div at bounding box center [299, 97] width 543 height 8
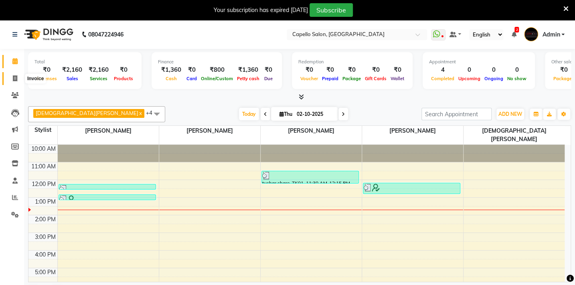
click at [13, 76] on icon at bounding box center [15, 78] width 4 height 6
select select "service"
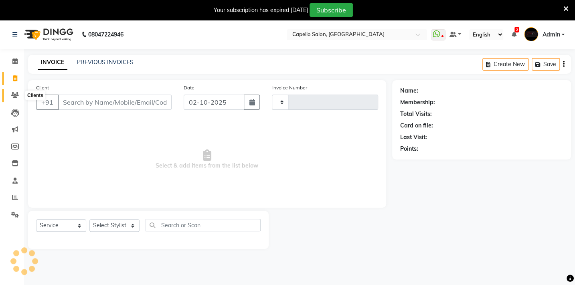
click at [14, 100] on span at bounding box center [15, 95] width 14 height 9
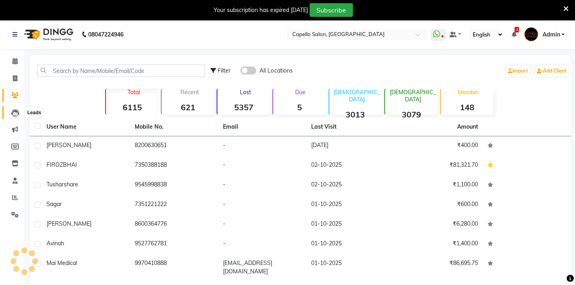
click at [14, 109] on icon at bounding box center [15, 113] width 8 height 8
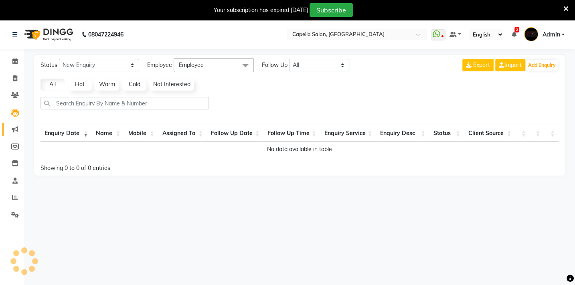
click at [14, 124] on link "Marketing" at bounding box center [11, 129] width 19 height 13
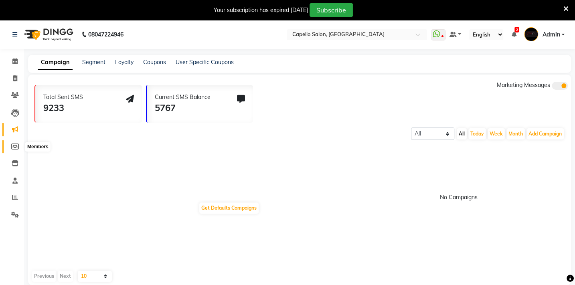
click at [18, 146] on icon at bounding box center [15, 146] width 8 height 6
select select
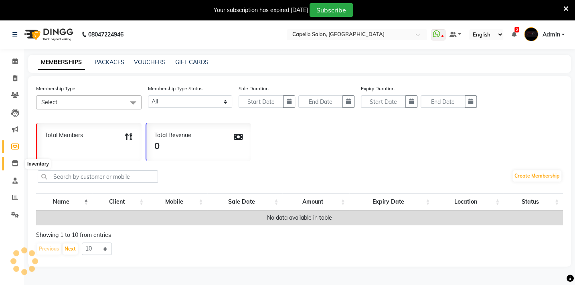
click at [16, 162] on icon at bounding box center [15, 163] width 7 height 6
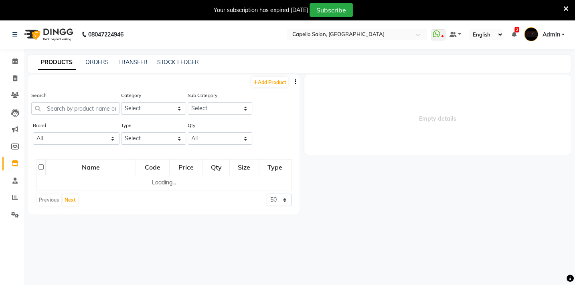
select select
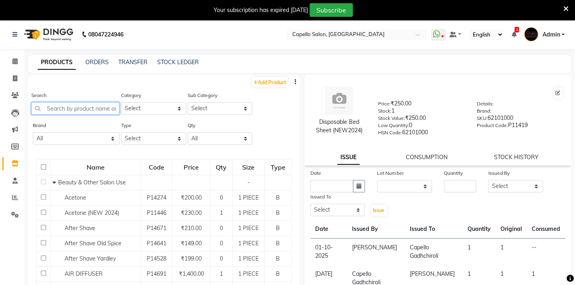
click at [76, 114] on input "text" at bounding box center [75, 108] width 88 height 12
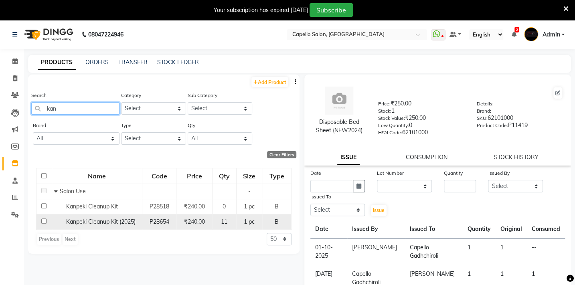
type input "kan"
click at [43, 222] on input "checkbox" at bounding box center [43, 220] width 5 height 5
checkbox input "true"
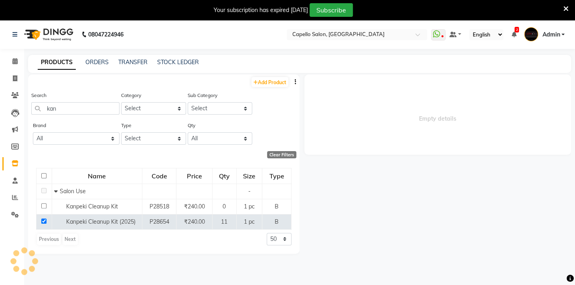
select select
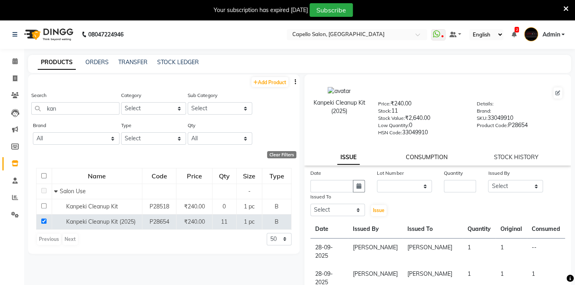
click at [417, 160] on link "CONSUMPTION" at bounding box center [427, 157] width 42 height 7
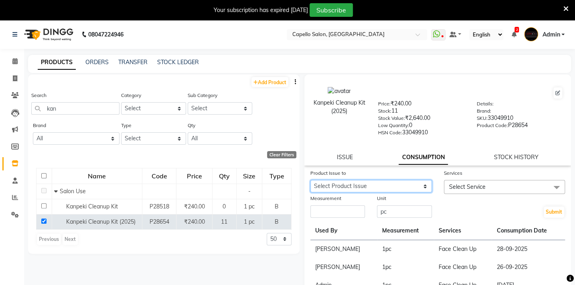
click at [358, 184] on select "Select Product Issue [DATE], Issued to: [PERSON_NAME], Balance: 1" at bounding box center [370, 186] width 121 height 12
click at [507, 215] on div "Submit" at bounding box center [504, 206] width 133 height 24
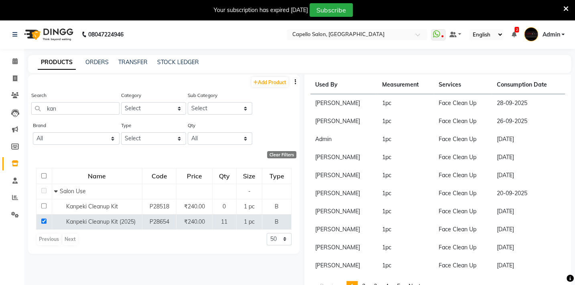
scroll to position [25, 0]
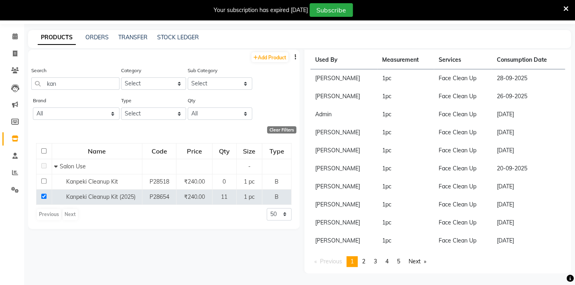
drag, startPoint x: 417, startPoint y: 265, endPoint x: 415, endPoint y: 253, distance: 12.2
click at [416, 255] on div "Used By Measurement Services Consumption Date [PERSON_NAME] 1 pc Face Clean Up …" at bounding box center [437, 159] width 255 height 216
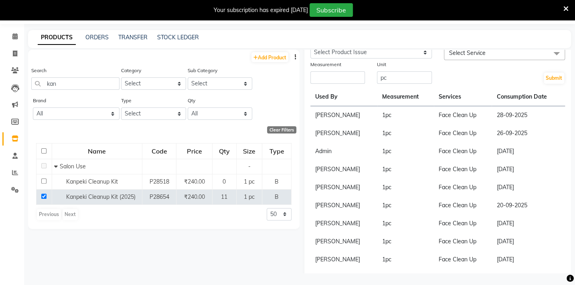
scroll to position [147, 0]
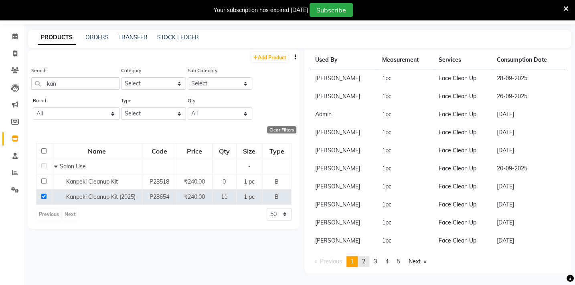
click at [365, 261] on span "2" at bounding box center [363, 261] width 3 height 7
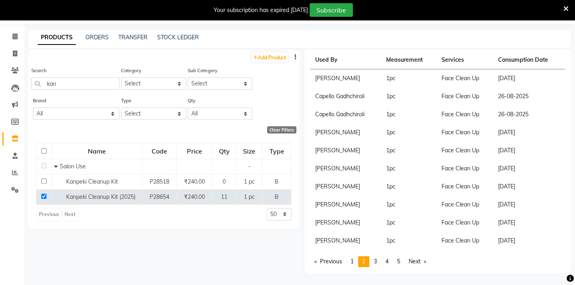
click at [365, 259] on span "2" at bounding box center [363, 261] width 3 height 7
click at [365, 258] on span "2" at bounding box center [363, 261] width 3 height 7
click at [375, 261] on span "3" at bounding box center [375, 261] width 3 height 7
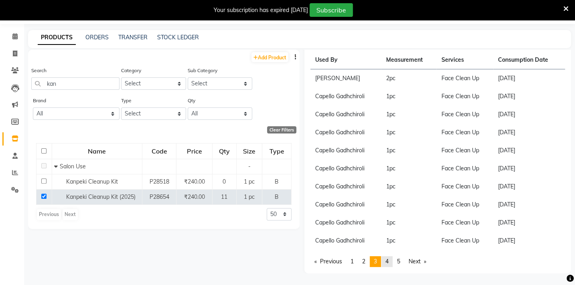
click at [386, 261] on link "page 4" at bounding box center [386, 261] width 11 height 11
click at [386, 261] on li "You're on page 4" at bounding box center [386, 261] width 11 height 11
click at [400, 261] on span "5" at bounding box center [398, 261] width 3 height 7
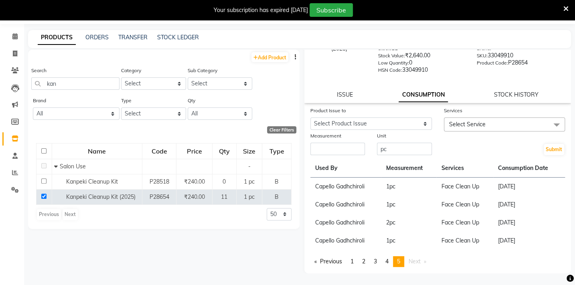
scroll to position [39, 0]
click at [400, 261] on span "5" at bounding box center [398, 261] width 3 height 7
click at [357, 259] on link "page 1" at bounding box center [351, 261] width 11 height 11
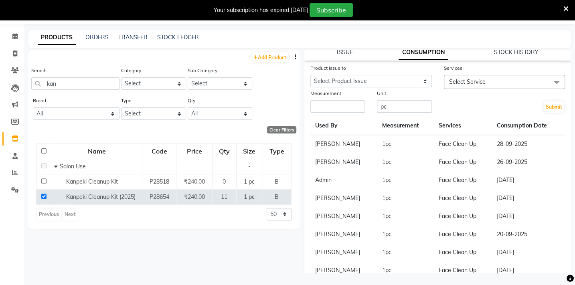
scroll to position [75, 0]
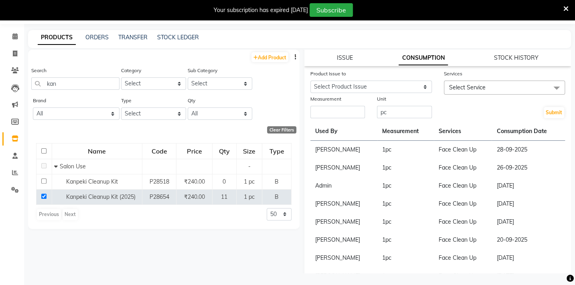
click at [477, 153] on td "Face Clean Up" at bounding box center [463, 150] width 58 height 18
click at [356, 154] on td "[PERSON_NAME]" at bounding box center [343, 150] width 67 height 18
click at [525, 151] on td "28-09-2025" at bounding box center [527, 150] width 73 height 18
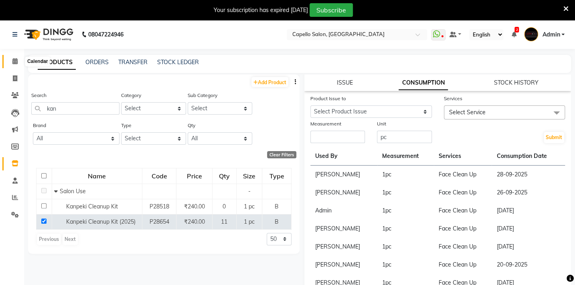
click at [12, 61] on icon at bounding box center [14, 61] width 5 height 6
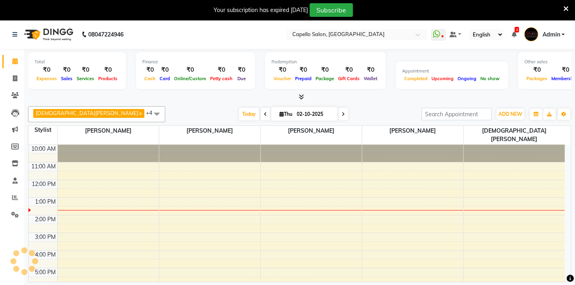
scroll to position [32, 0]
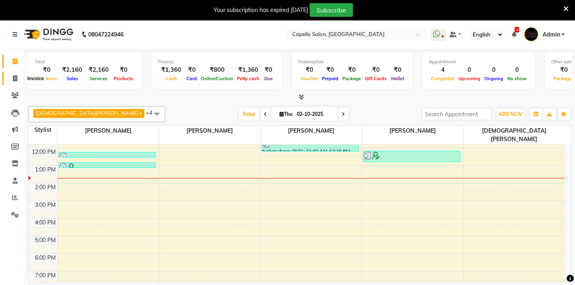
click at [14, 74] on span at bounding box center [15, 78] width 14 height 9
select select "service"
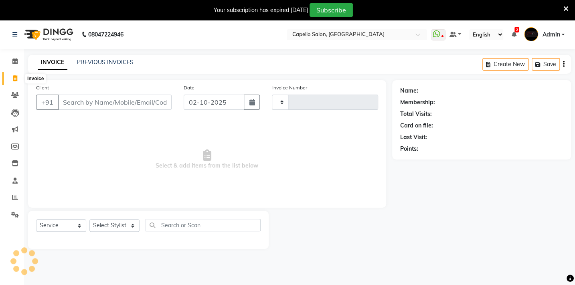
type input "2128"
select select "810"
click at [111, 67] on div "INVOICE PREVIOUS INVOICES" at bounding box center [85, 62] width 115 height 9
click at [112, 66] on div "PREVIOUS INVOICES" at bounding box center [105, 62] width 57 height 8
click at [116, 60] on link "PREVIOUS INVOICES" at bounding box center [105, 62] width 57 height 7
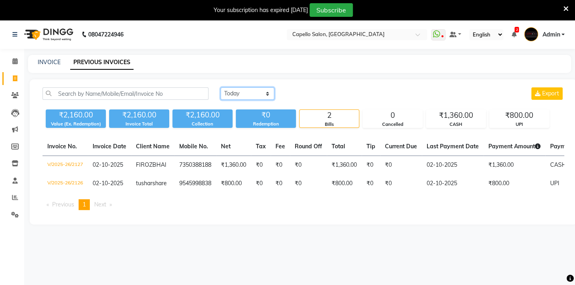
click at [224, 92] on select "[DATE] [DATE] Custom Range" at bounding box center [247, 93] width 54 height 12
select select "[DATE]"
click at [220, 87] on select "[DATE] [DATE] Custom Range" at bounding box center [247, 93] width 54 height 12
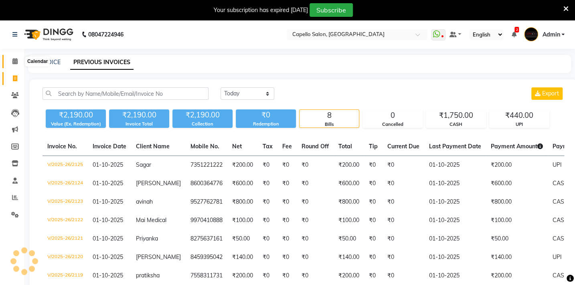
click at [13, 63] on icon at bounding box center [14, 61] width 5 height 6
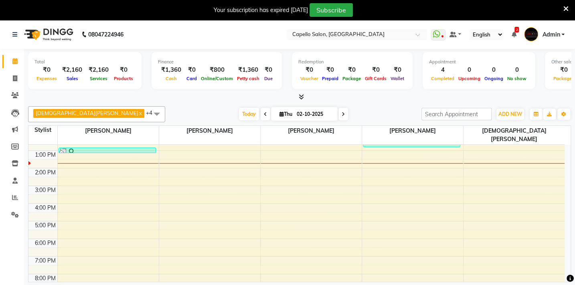
scroll to position [20, 0]
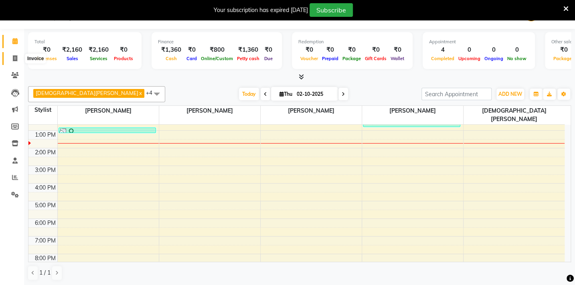
click at [14, 59] on icon at bounding box center [15, 58] width 4 height 6
select select "service"
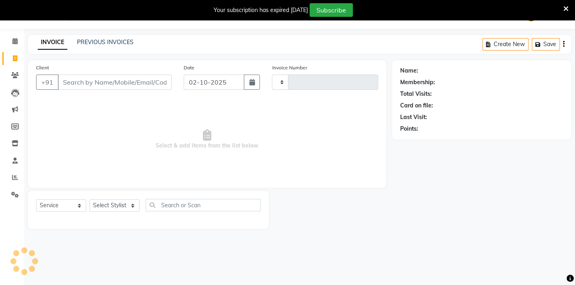
scroll to position [20, 0]
type input "2128"
select select "810"
click at [14, 178] on icon at bounding box center [15, 177] width 6 height 6
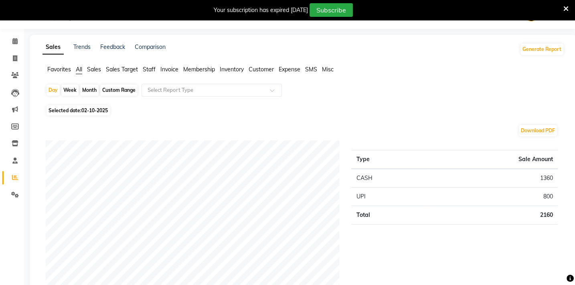
click at [70, 68] on span "Favorites" at bounding box center [59, 69] width 24 height 7
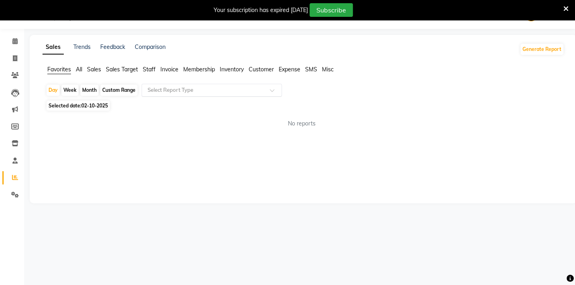
click at [175, 89] on input "text" at bounding box center [203, 90] width 115 height 8
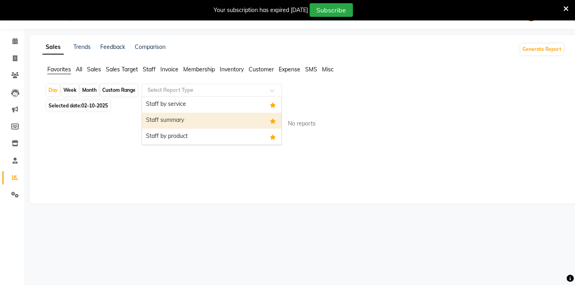
click at [179, 113] on div "Staff summary" at bounding box center [211, 121] width 139 height 16
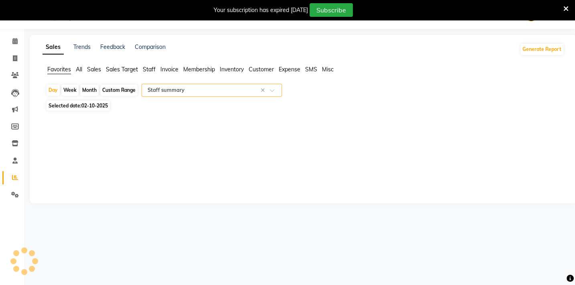
select select "full_report"
select select "csv"
click at [117, 91] on div "Custom Range" at bounding box center [118, 90] width 37 height 11
select select "10"
select select "2025"
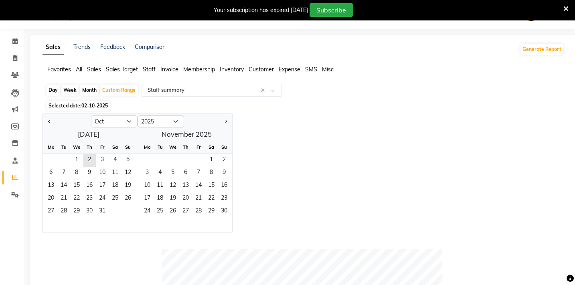
click at [56, 120] on div at bounding box center [67, 121] width 48 height 13
click at [46, 123] on button "Previous month" at bounding box center [49, 121] width 6 height 13
select select "9"
click at [55, 157] on span "1" at bounding box center [50, 160] width 13 height 13
click at [49, 157] on span "1" at bounding box center [50, 160] width 13 height 13
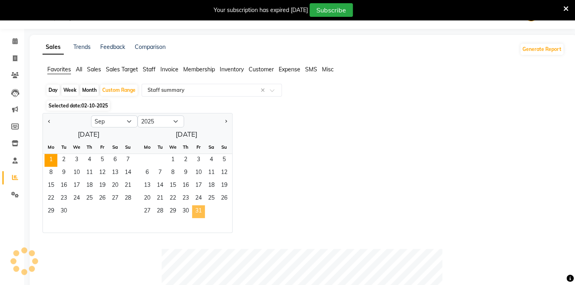
click at [202, 212] on span "31" at bounding box center [198, 211] width 13 height 13
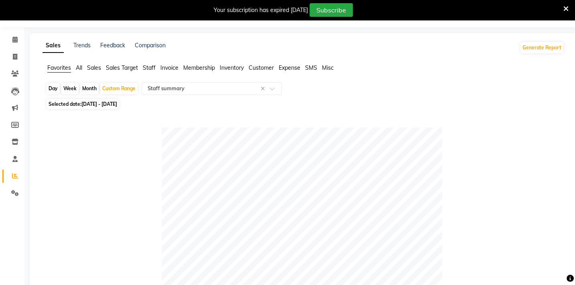
scroll to position [20, 0]
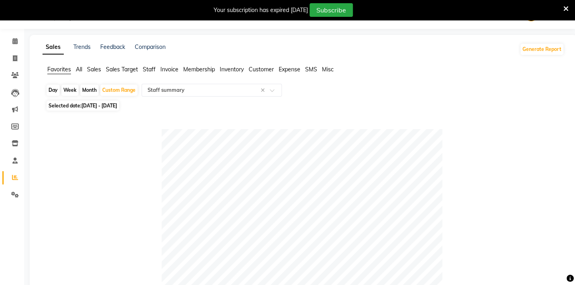
click at [111, 104] on span "[DATE] - [DATE]" at bounding box center [99, 106] width 36 height 6
select select "9"
select select "2025"
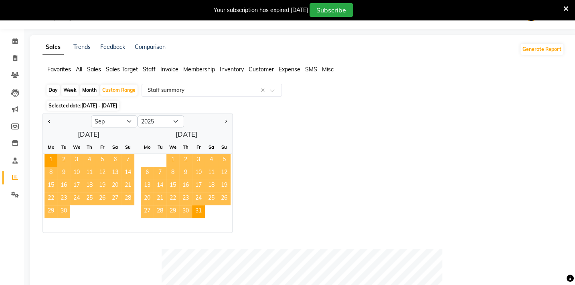
click at [165, 168] on span "7" at bounding box center [160, 173] width 13 height 13
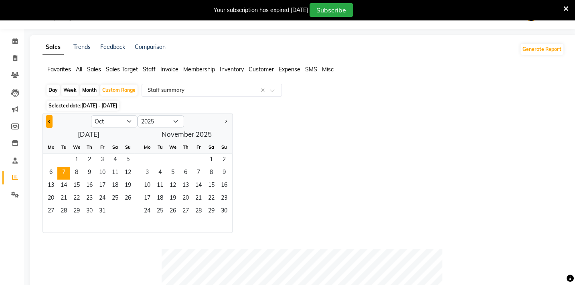
click at [47, 122] on button "Previous month" at bounding box center [49, 121] width 6 height 13
select select "9"
click at [54, 157] on span "1" at bounding box center [50, 160] width 13 height 13
click at [59, 209] on span "30" at bounding box center [63, 211] width 13 height 13
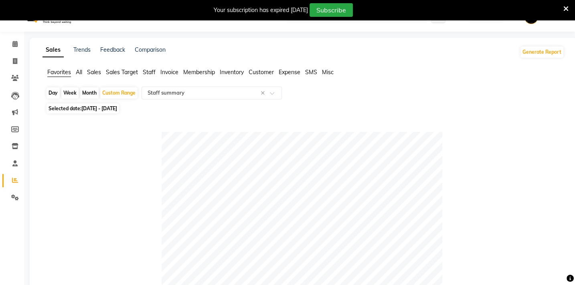
scroll to position [0, 0]
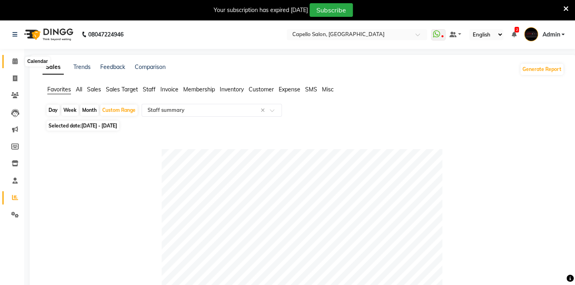
click at [13, 63] on icon at bounding box center [14, 61] width 5 height 6
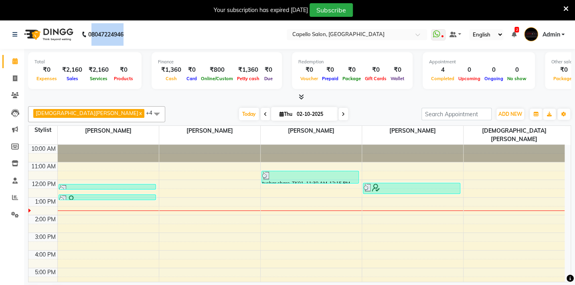
drag, startPoint x: 90, startPoint y: 34, endPoint x: 133, endPoint y: 26, distance: 43.2
click at [133, 26] on nav "08047224946 Select Location × [GEOGRAPHIC_DATA], Gadhchiroli WhatsApp Status ✕ …" at bounding box center [287, 34] width 575 height 29
drag, startPoint x: 152, startPoint y: 102, endPoint x: 148, endPoint y: 95, distance: 7.7
click at [150, 99] on div "Total ₹0 Expenses ₹2,160 Sales ₹2,160 Services ₹0 Products Finance ₹1,360 Cash …" at bounding box center [299, 177] width 551 height 257
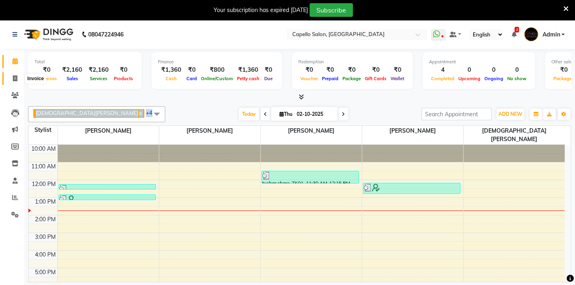
click at [15, 75] on icon at bounding box center [15, 78] width 4 height 6
select select "service"
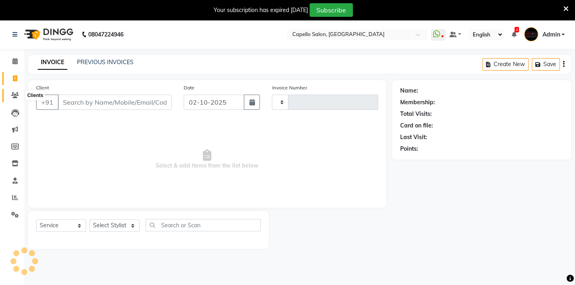
click at [12, 100] on span at bounding box center [15, 95] width 14 height 9
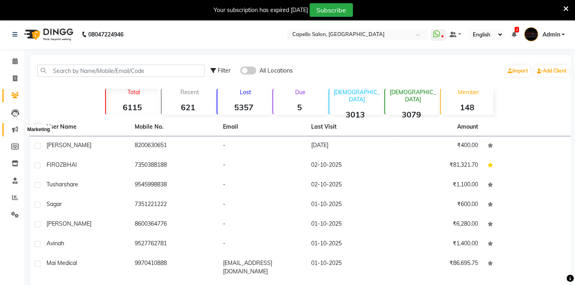
click at [17, 129] on icon at bounding box center [15, 129] width 6 height 6
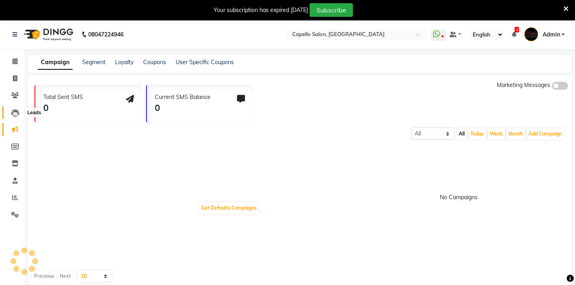
click at [19, 115] on span at bounding box center [15, 112] width 14 height 9
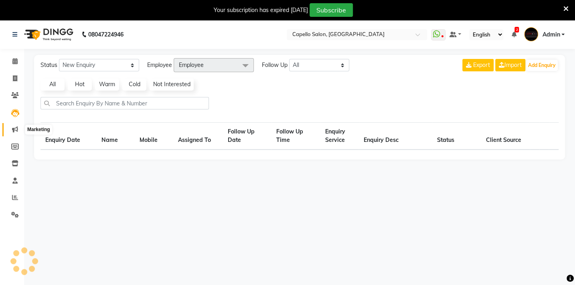
click at [20, 133] on span at bounding box center [15, 129] width 14 height 9
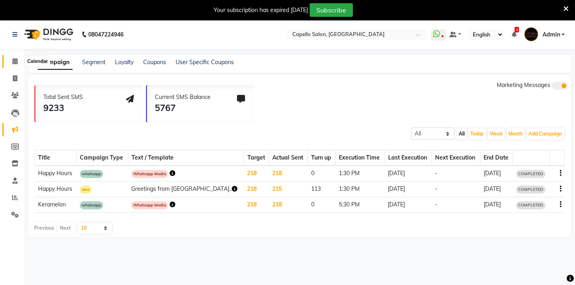
click at [11, 64] on span at bounding box center [15, 61] width 14 height 9
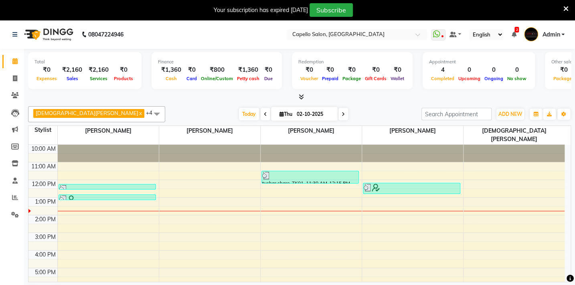
click at [16, 61] on icon at bounding box center [14, 61] width 5 height 6
click at [16, 77] on icon at bounding box center [15, 78] width 4 height 6
select select "service"
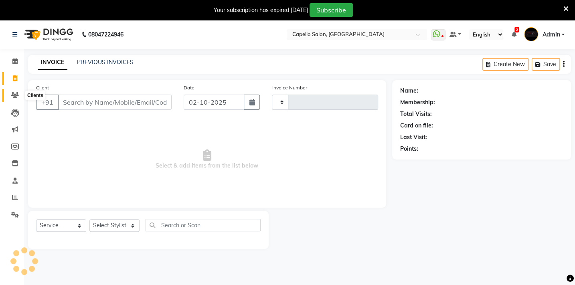
click at [16, 94] on icon at bounding box center [15, 95] width 8 height 6
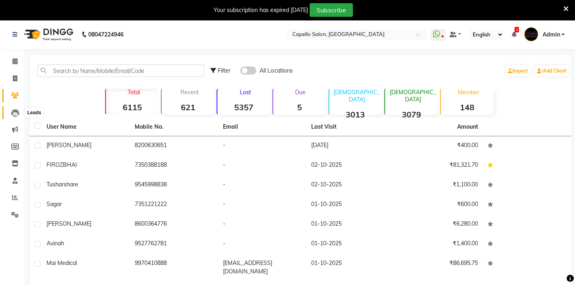
click at [15, 111] on icon at bounding box center [15, 113] width 8 height 8
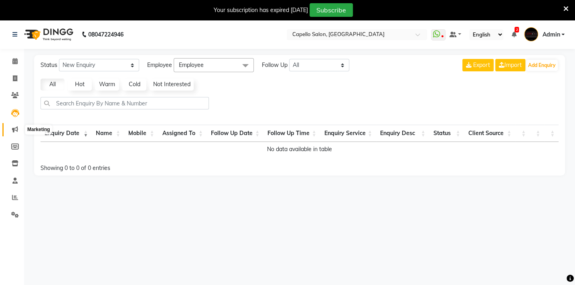
click at [16, 129] on icon at bounding box center [15, 129] width 6 height 6
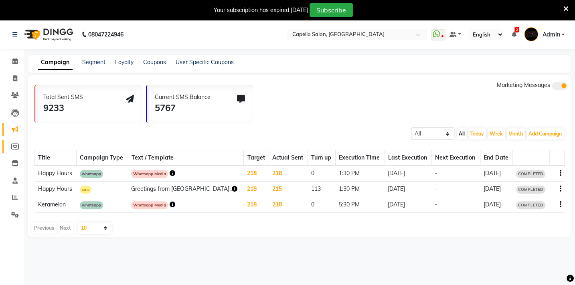
click at [18, 141] on link "Members" at bounding box center [11, 146] width 19 height 13
select select
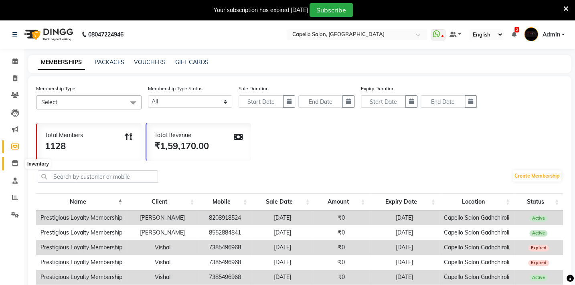
click at [15, 162] on icon at bounding box center [15, 163] width 7 height 6
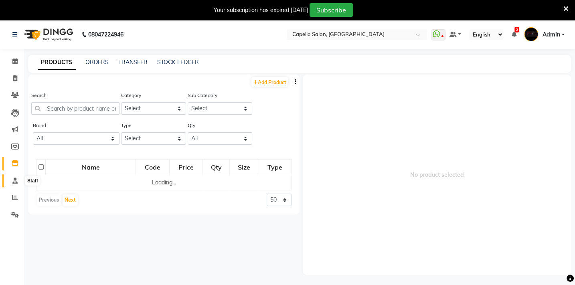
click at [14, 181] on icon at bounding box center [14, 181] width 5 height 6
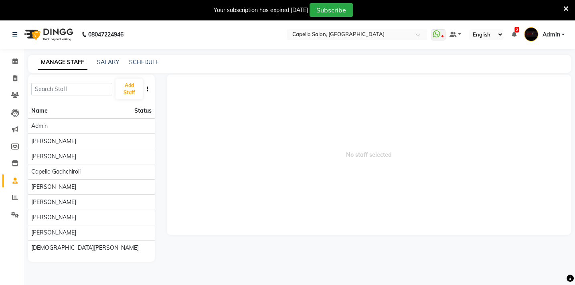
click at [16, 204] on li "Reports" at bounding box center [12, 197] width 24 height 17
click at [16, 200] on icon at bounding box center [15, 197] width 6 height 6
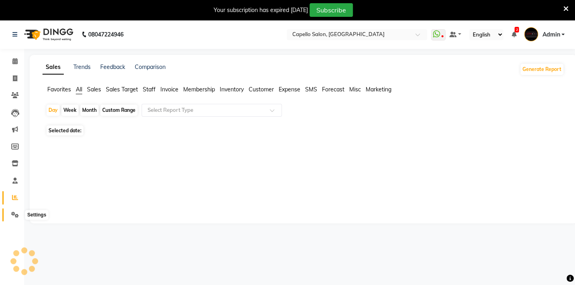
click at [13, 215] on icon at bounding box center [15, 215] width 8 height 6
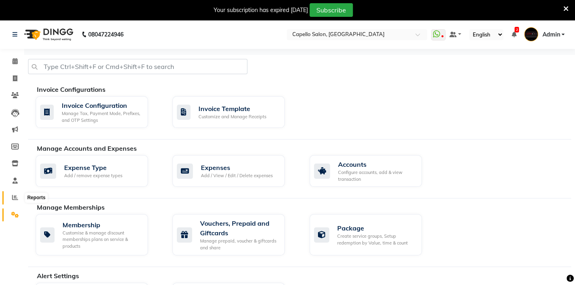
click at [13, 200] on icon at bounding box center [15, 197] width 6 height 6
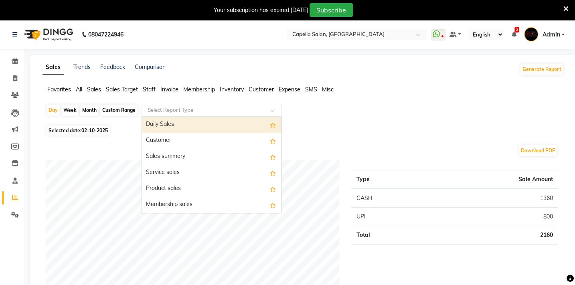
click at [167, 111] on input "text" at bounding box center [203, 110] width 115 height 8
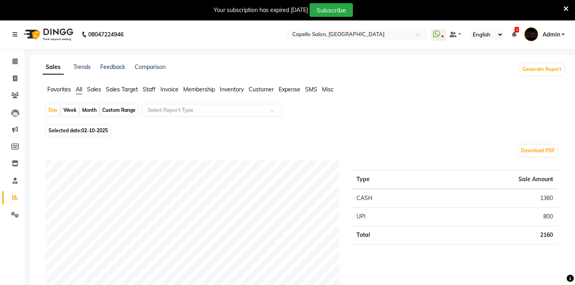
click at [51, 89] on span "Favorites" at bounding box center [59, 89] width 24 height 7
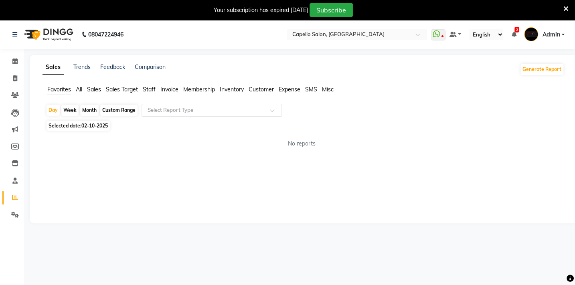
click at [196, 104] on div "Select Report Type" at bounding box center [211, 110] width 140 height 13
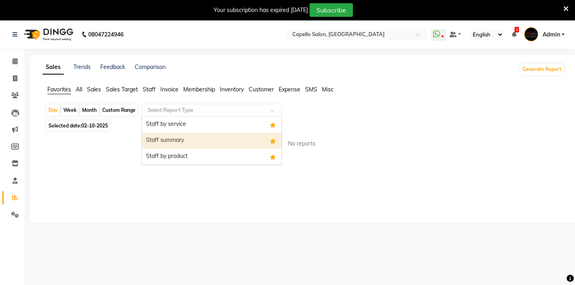
click at [194, 133] on div "Staff summary" at bounding box center [211, 141] width 139 height 16
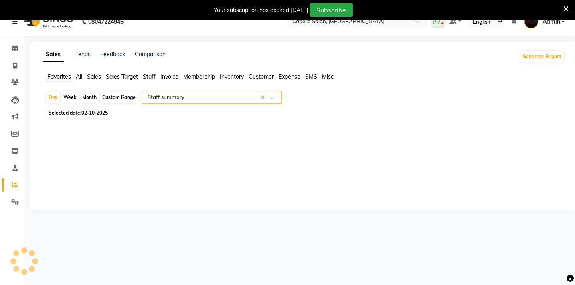
select select "full_report"
select select "csv"
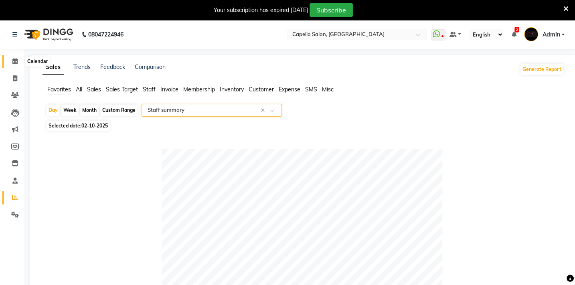
click at [15, 59] on icon at bounding box center [14, 61] width 5 height 6
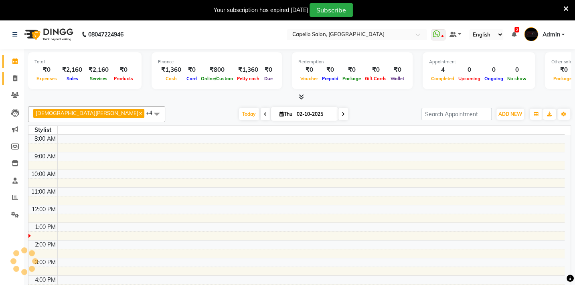
scroll to position [32, 0]
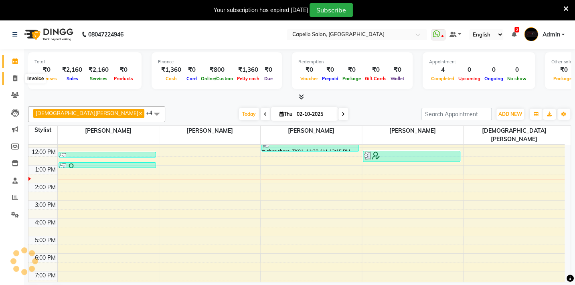
click at [14, 74] on span at bounding box center [15, 78] width 14 height 9
select select "810"
select select "service"
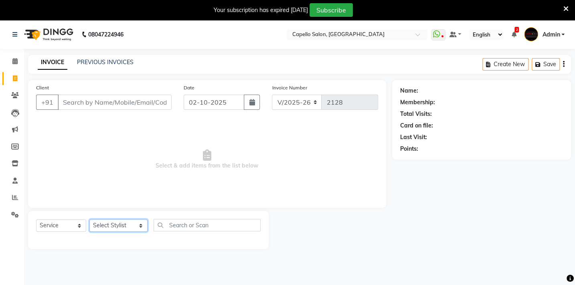
click at [119, 220] on select "Select Stylist Admin [PERSON_NAME] BHARTI [PERSON_NAME] [PERSON_NAME] Gadhchiro…" at bounding box center [118, 225] width 58 height 12
select select "87815"
click at [89, 219] on select "Select Stylist Admin [PERSON_NAME] BHARTI [PERSON_NAME] [PERSON_NAME] Gadhchiro…" at bounding box center [118, 225] width 58 height 12
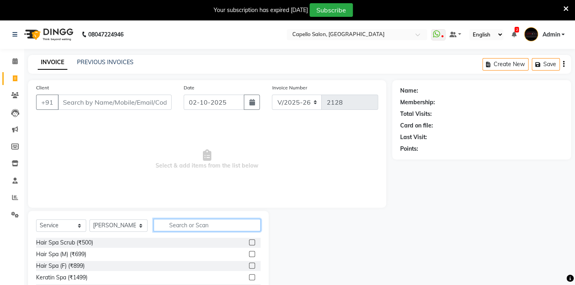
drag, startPoint x: 205, startPoint y: 221, endPoint x: 202, endPoint y: 227, distance: 6.6
click at [202, 227] on input "text" at bounding box center [207, 225] width 107 height 12
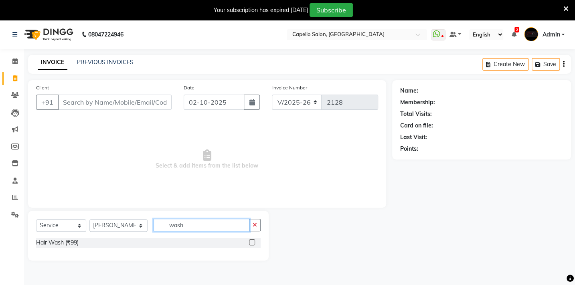
type input "wash"
click at [254, 241] on label at bounding box center [252, 242] width 6 height 6
click at [254, 241] on input "checkbox" at bounding box center [251, 242] width 5 height 5
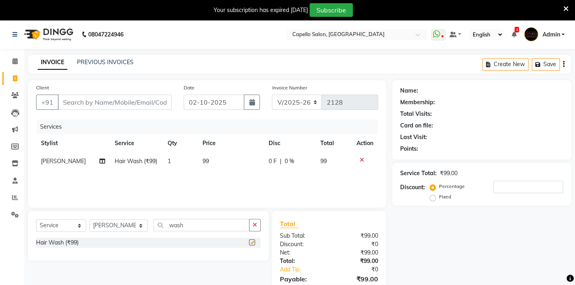
checkbox input "false"
drag, startPoint x: 195, startPoint y: 228, endPoint x: 137, endPoint y: 229, distance: 57.7
click at [137, 229] on div "Select Service Product Membership Package Voucher Prepaid Gift Card Select Styl…" at bounding box center [148, 228] width 224 height 19
type input "b"
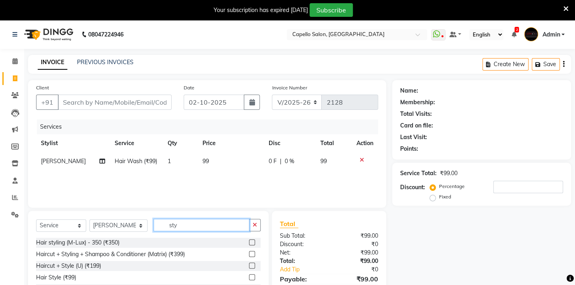
scroll to position [36, 0]
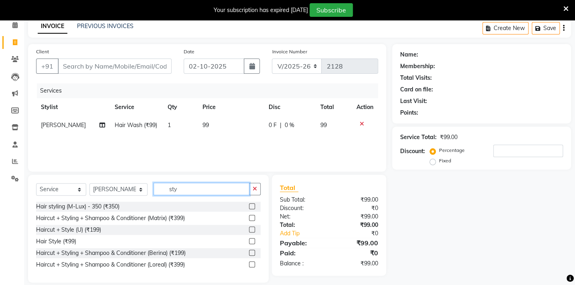
type input "sty"
click at [249, 242] on label at bounding box center [252, 241] width 6 height 6
click at [249, 242] on input "checkbox" at bounding box center [251, 241] width 5 height 5
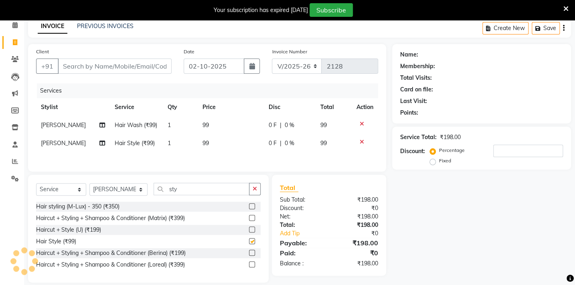
checkbox input "false"
click at [224, 123] on td "99" at bounding box center [231, 125] width 66 height 18
select select "87815"
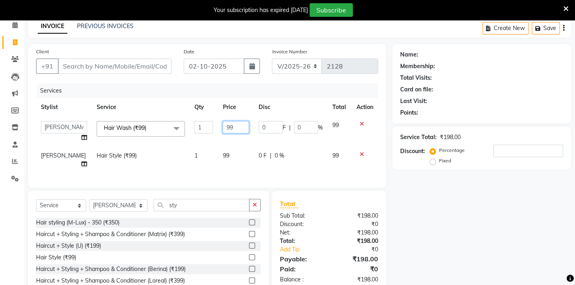
drag, startPoint x: 231, startPoint y: 131, endPoint x: 197, endPoint y: 131, distance: 33.7
click at [197, 131] on tr "Admin [PERSON_NAME] BHARTI [PERSON_NAME] [PERSON_NAME] Gadhchiroli [PERSON_NAME…" at bounding box center [207, 131] width 342 height 30
type input "200"
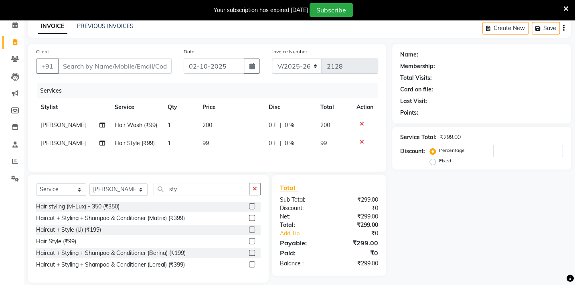
click at [218, 152] on td "99" at bounding box center [231, 143] width 66 height 18
select select "87815"
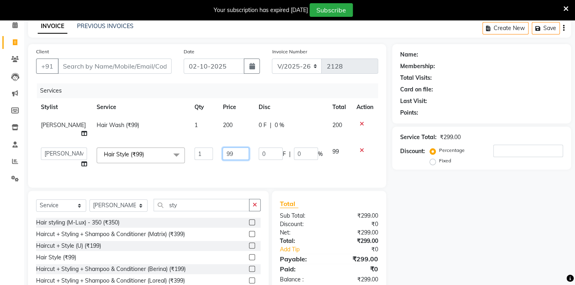
drag, startPoint x: 232, startPoint y: 155, endPoint x: 203, endPoint y: 150, distance: 29.7
click at [204, 148] on tr "Admin [PERSON_NAME] BHARTI [PERSON_NAME] [PERSON_NAME] Gadhchiroli [PERSON_NAME…" at bounding box center [207, 158] width 342 height 30
type input "200"
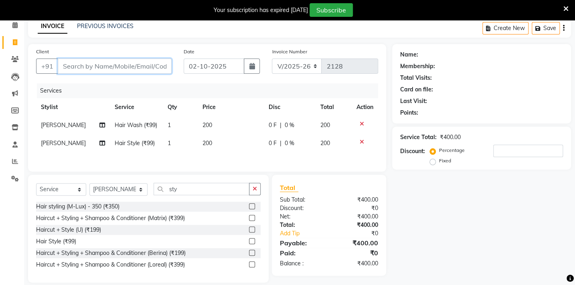
click at [81, 69] on input "Client" at bounding box center [115, 66] width 114 height 15
type input "7"
type input "0"
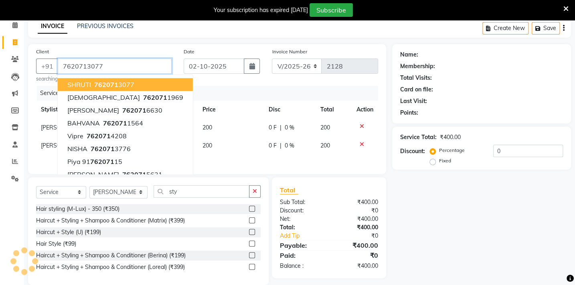
type input "7620713077"
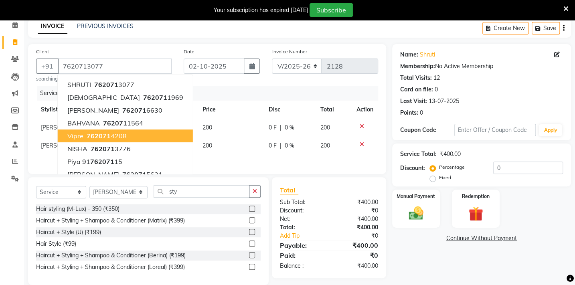
scroll to position [49, 0]
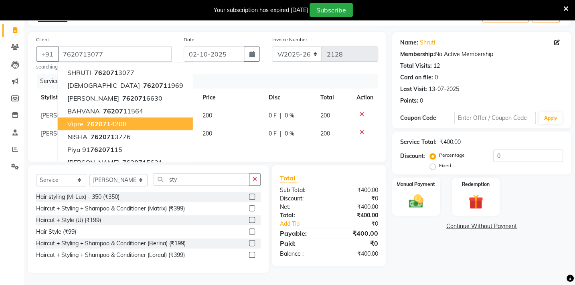
click at [415, 258] on div "Name: Shruti Membership: No Active Membership Total Visits: 12 Card on file: 0 …" at bounding box center [484, 152] width 185 height 241
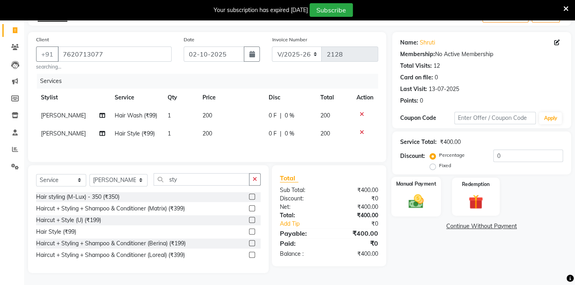
click at [415, 203] on img at bounding box center [415, 201] width 25 height 18
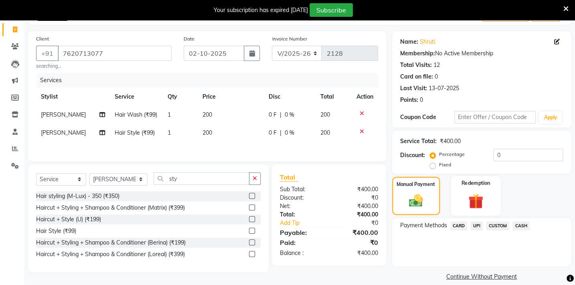
scroll to position [58, 0]
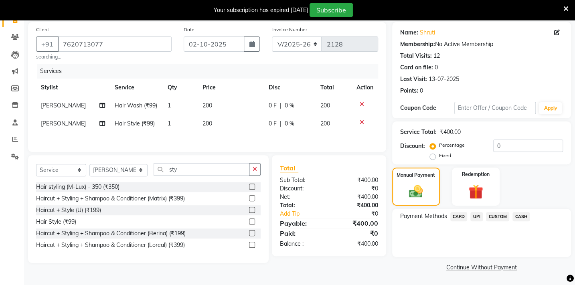
click at [477, 216] on span "UPI" at bounding box center [476, 216] width 12 height 9
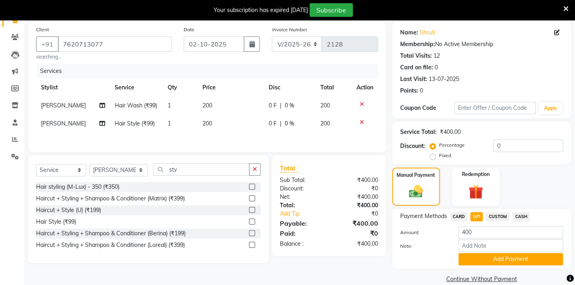
scroll to position [70, 0]
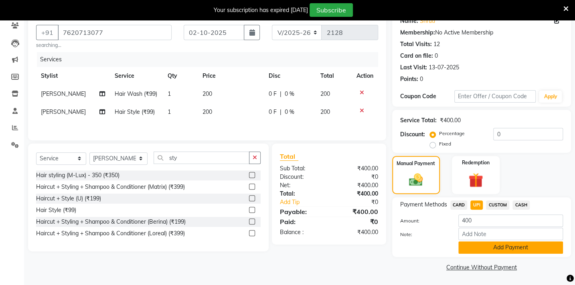
click at [466, 248] on button "Add Payment" at bounding box center [510, 247] width 105 height 12
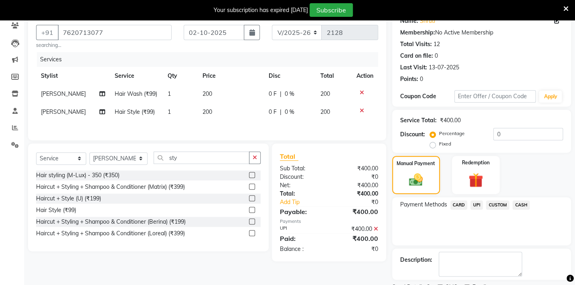
scroll to position [103, 0]
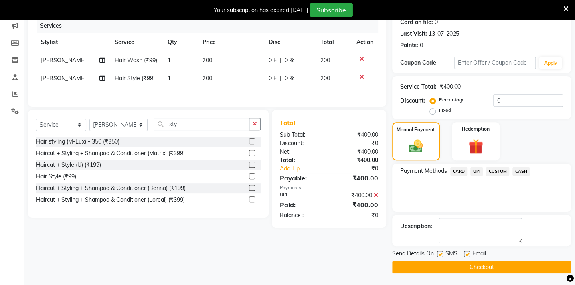
click at [465, 267] on button "Checkout" at bounding box center [481, 267] width 179 height 12
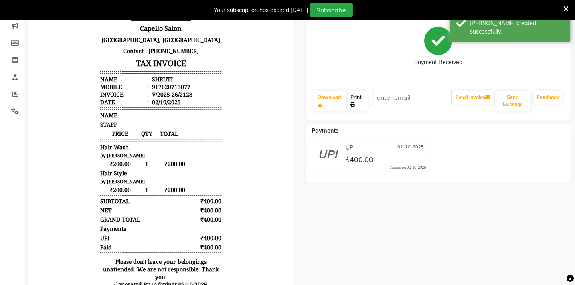
click at [368, 97] on link "Print" at bounding box center [357, 101] width 20 height 21
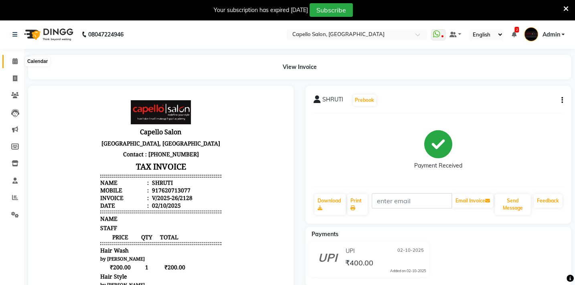
click at [19, 63] on span at bounding box center [15, 61] width 14 height 9
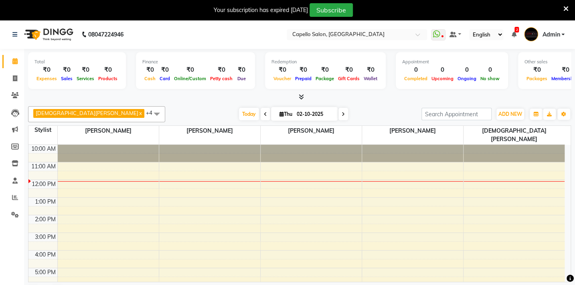
scroll to position [20, 0]
